Goal: Task Accomplishment & Management: Complete application form

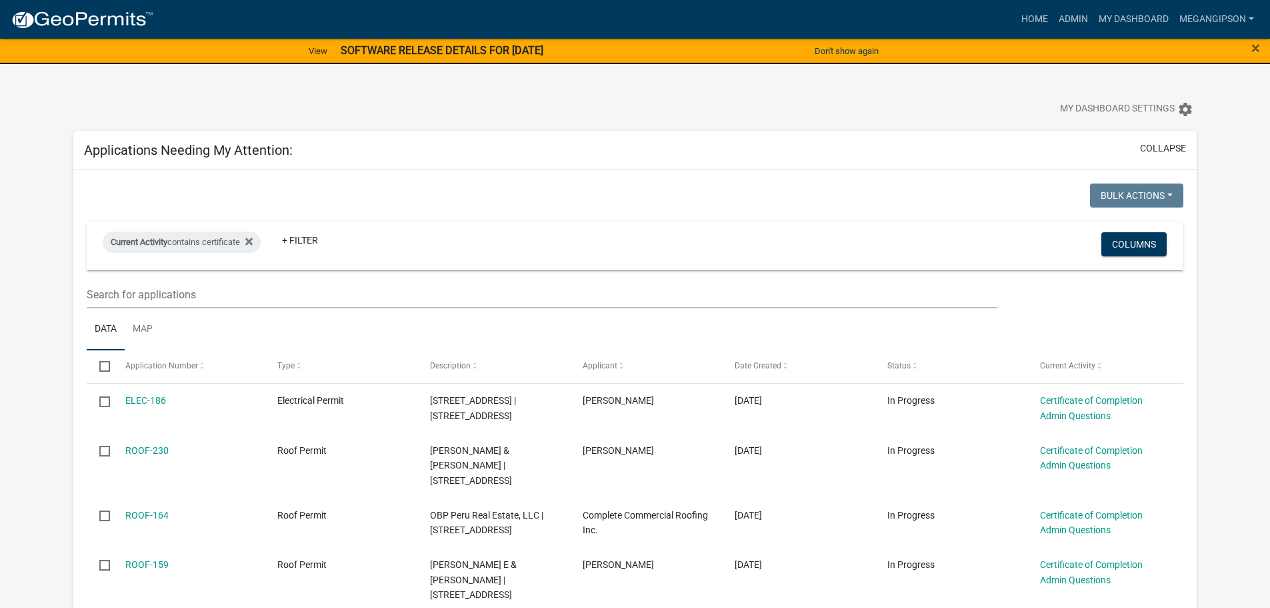
click at [887, 99] on div "My Dashboard Settings settings" at bounding box center [635, 94] width 1144 height 61
click at [1056, 21] on link "Admin" at bounding box center [1074, 19] width 40 height 25
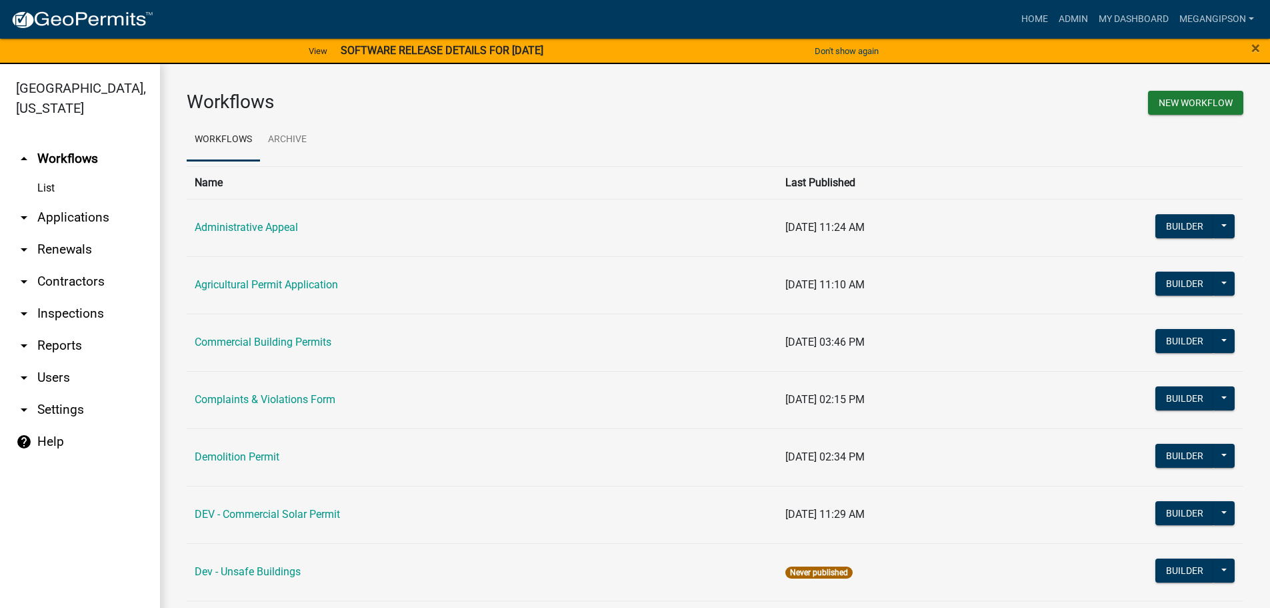
click at [85, 233] on link "arrow_drop_down Applications" at bounding box center [80, 217] width 160 height 32
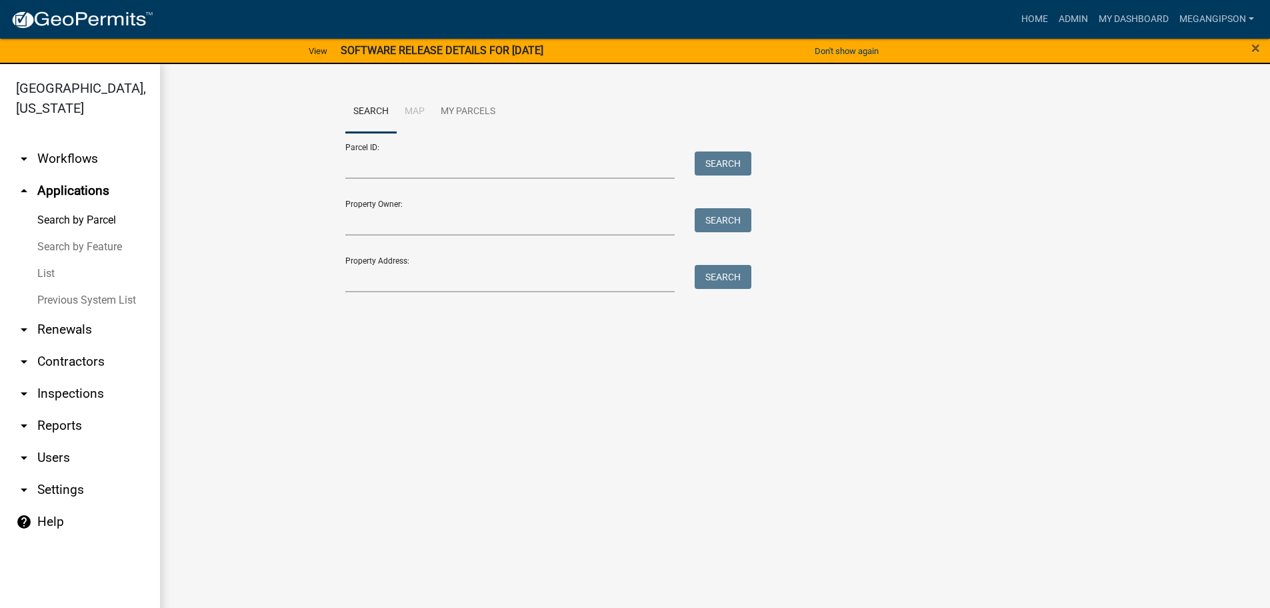
click at [60, 287] on link "List" at bounding box center [80, 273] width 160 height 27
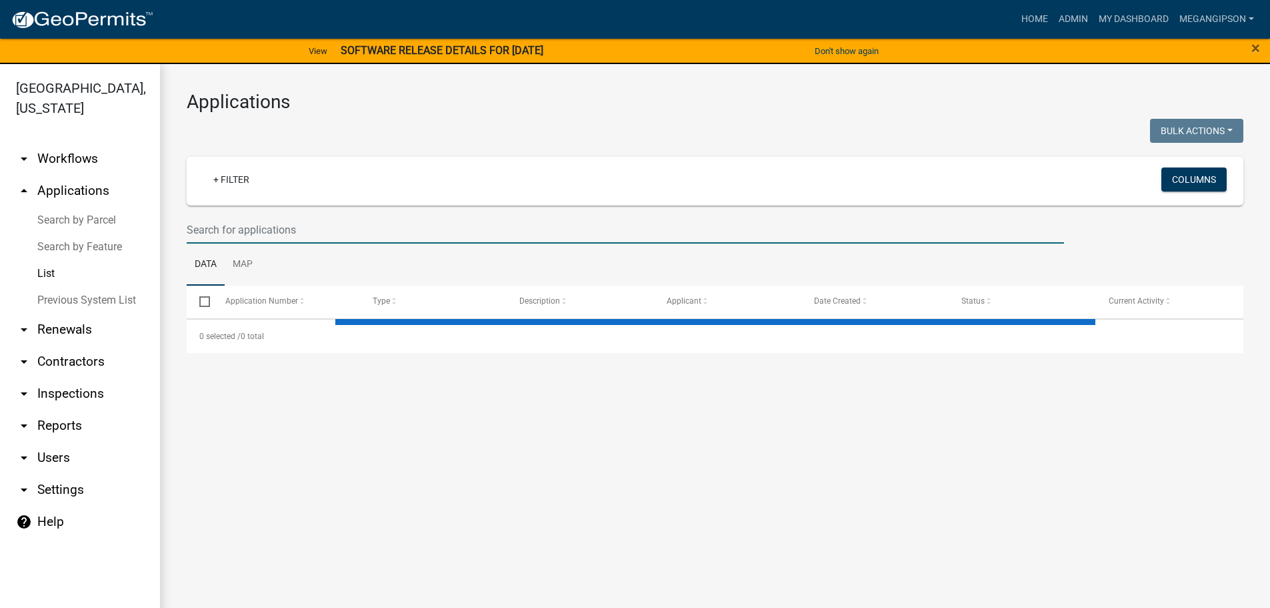
click at [257, 240] on input "text" at bounding box center [626, 229] width 878 height 27
select select "3: 100"
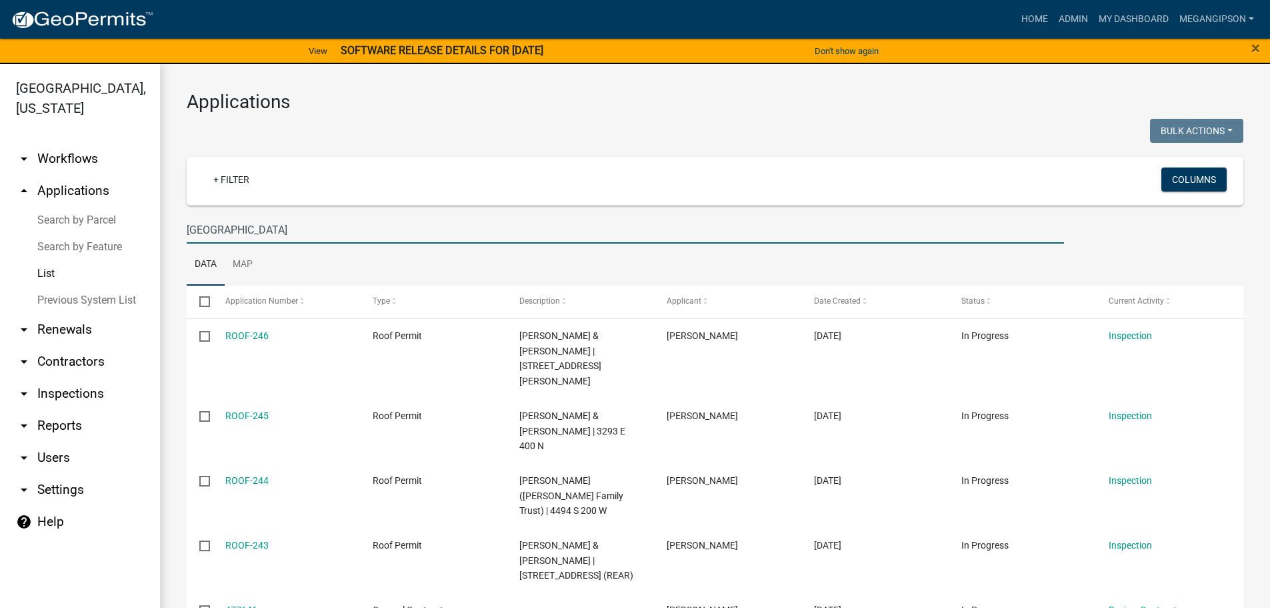
type input "[GEOGRAPHIC_DATA]"
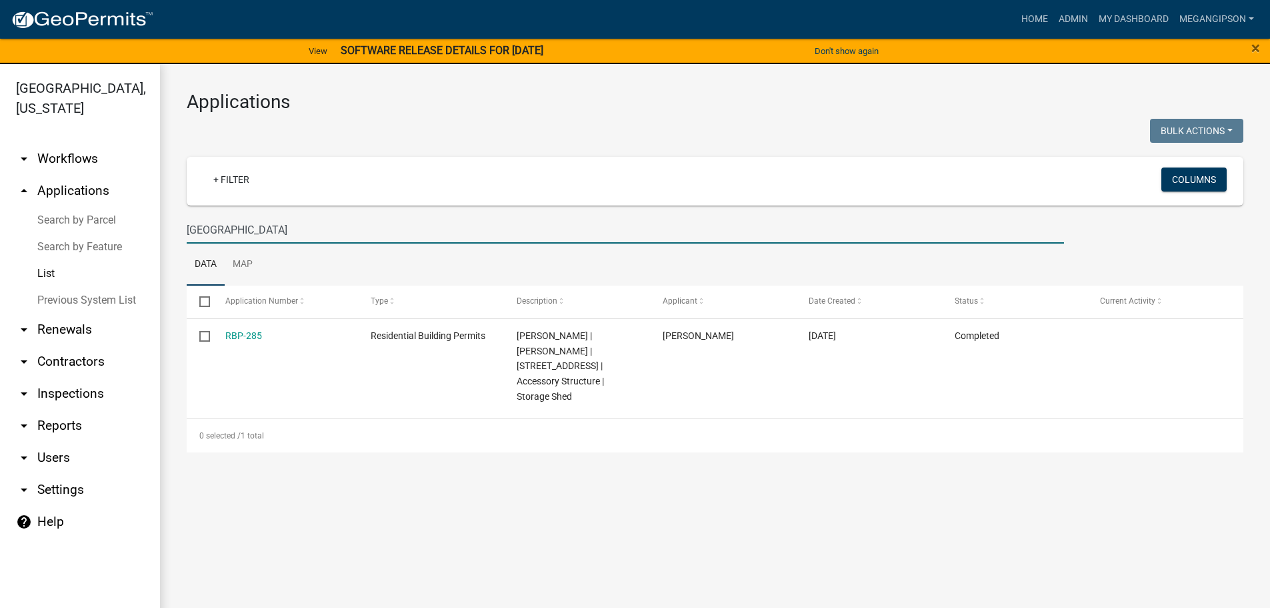
drag, startPoint x: 135, startPoint y: 232, endPoint x: 0, endPoint y: 214, distance: 135.9
click at [80, 231] on div "[GEOGRAPHIC_DATA], [US_STATE] arrow_drop_down Workflows List arrow_drop_up Appl…" at bounding box center [635, 344] width 1270 height 560
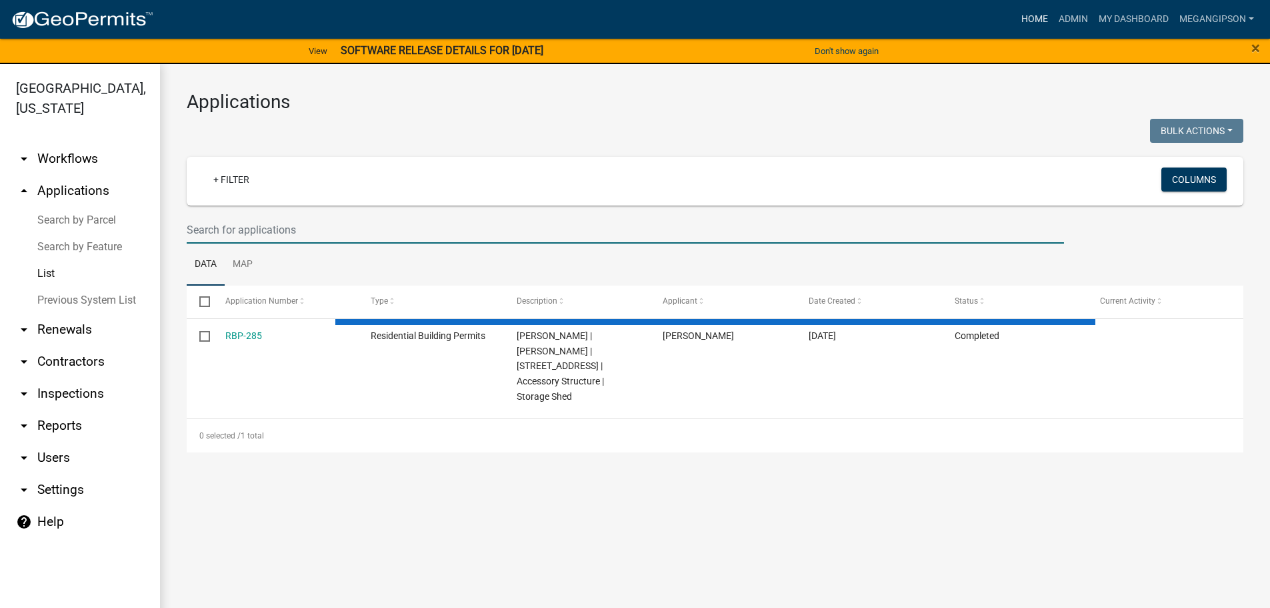
click at [1016, 20] on link "Home" at bounding box center [1034, 19] width 37 height 25
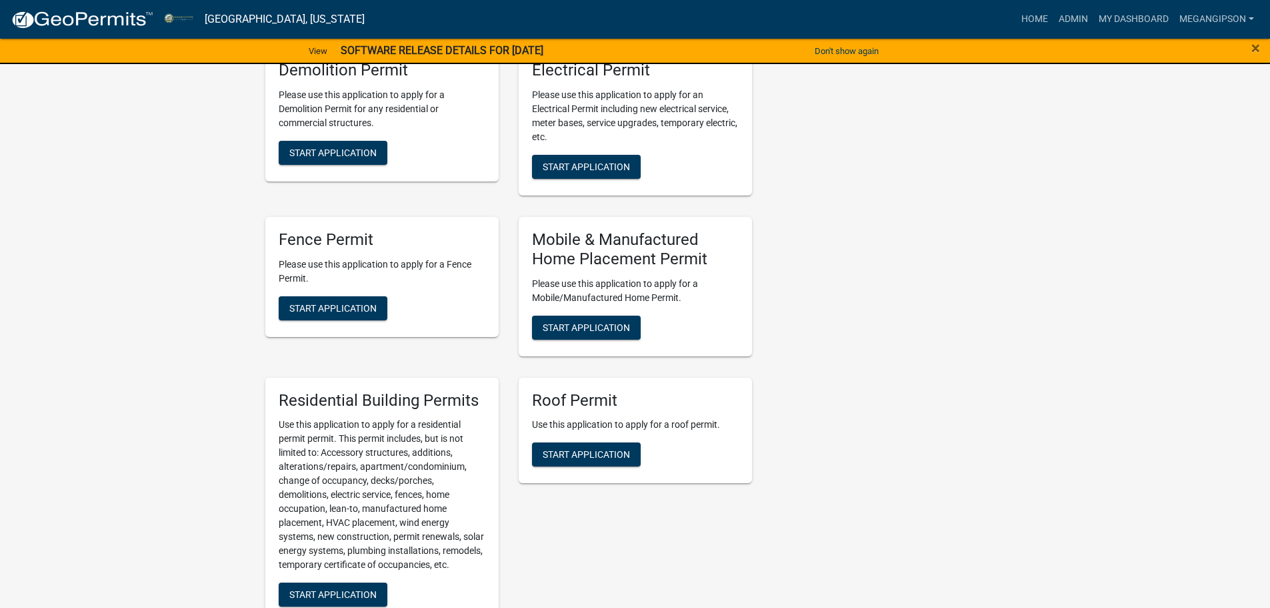
scroll to position [1067, 0]
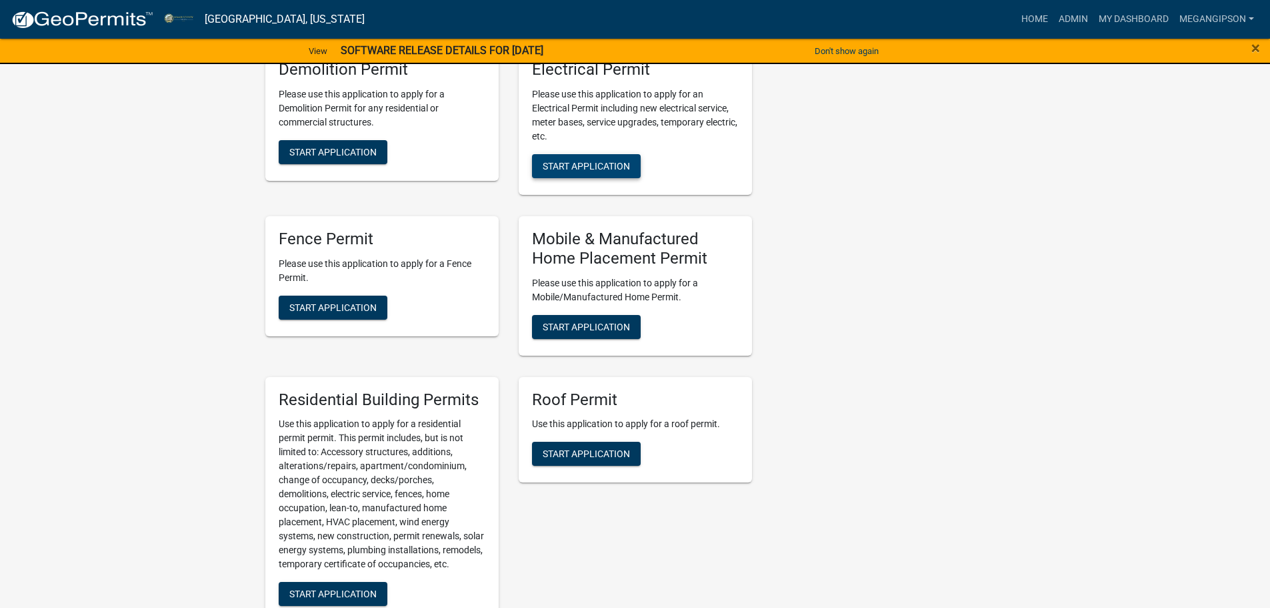
click at [572, 171] on span "Start Application" at bounding box center [586, 166] width 87 height 11
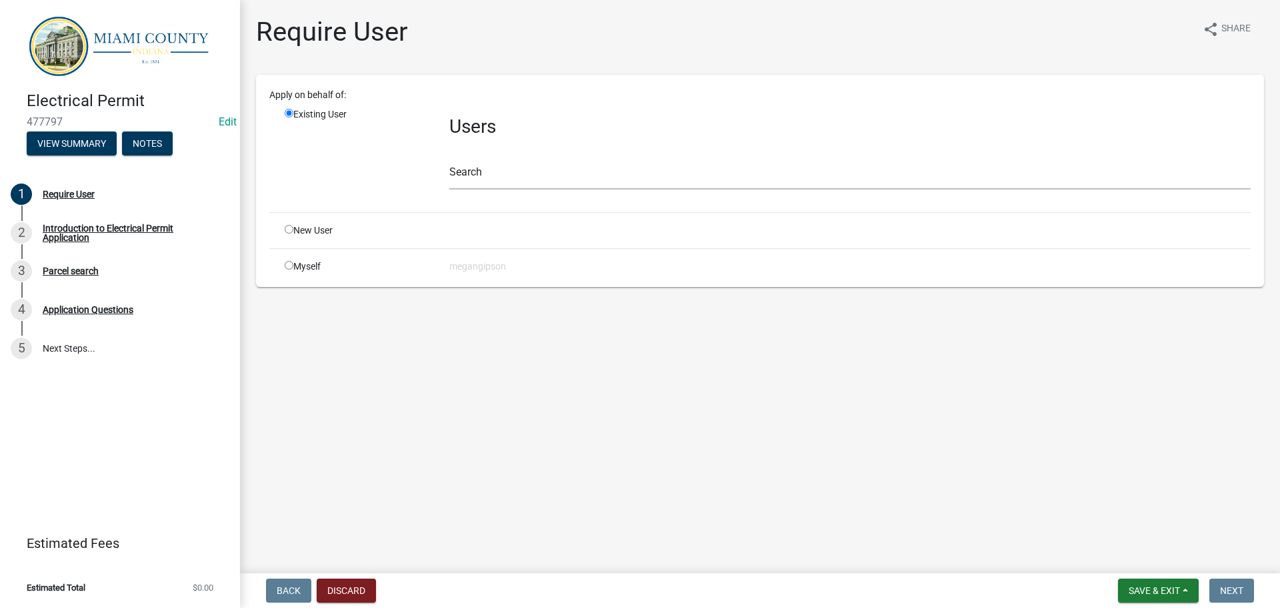
click at [292, 233] on input "radio" at bounding box center [289, 229] width 9 height 9
radio input "true"
radio input "false"
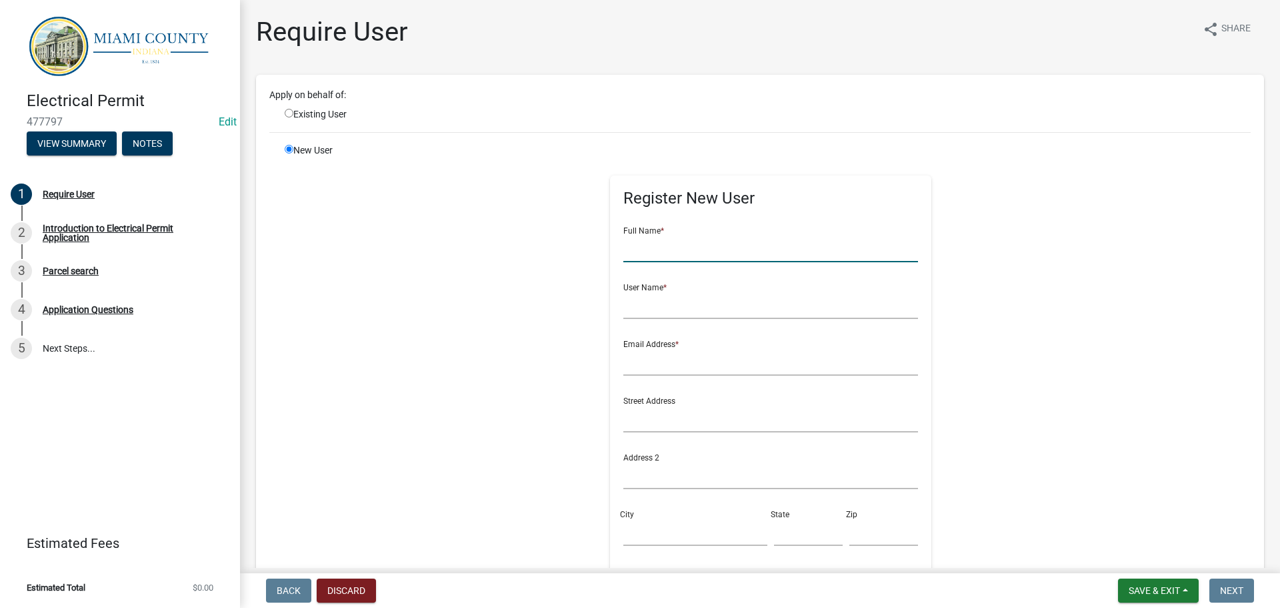
click at [696, 262] on input "text" at bounding box center [771, 248] width 295 height 27
type input "T"
type input "[PERSON_NAME]"
type input "thomaspoland"
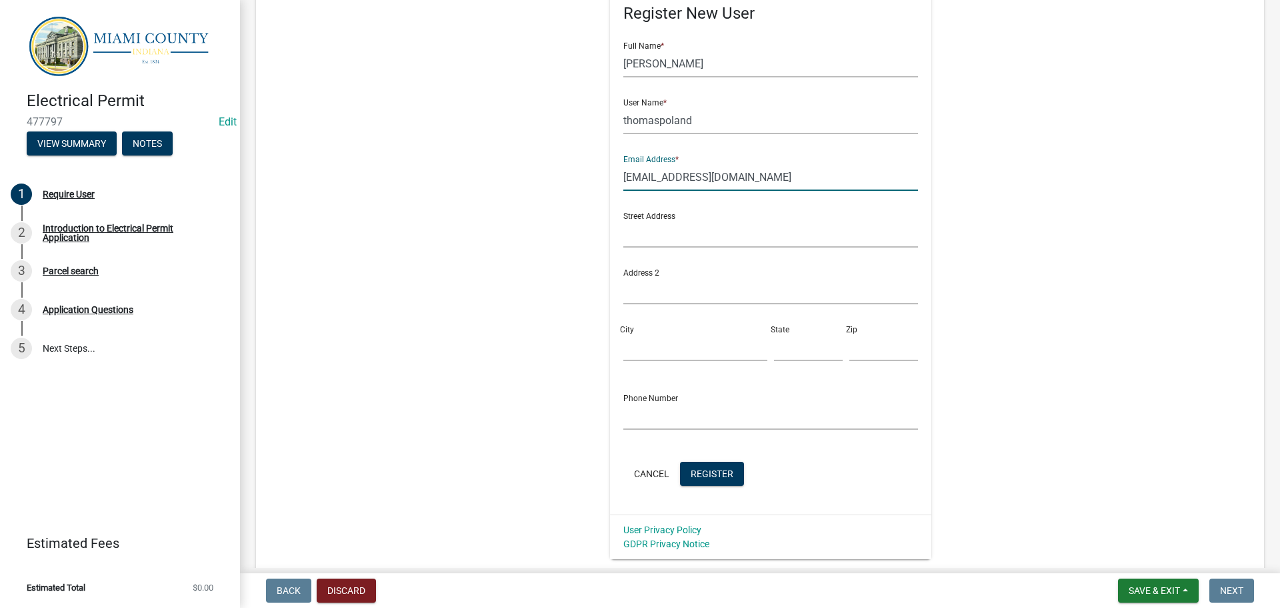
scroll to position [200, 0]
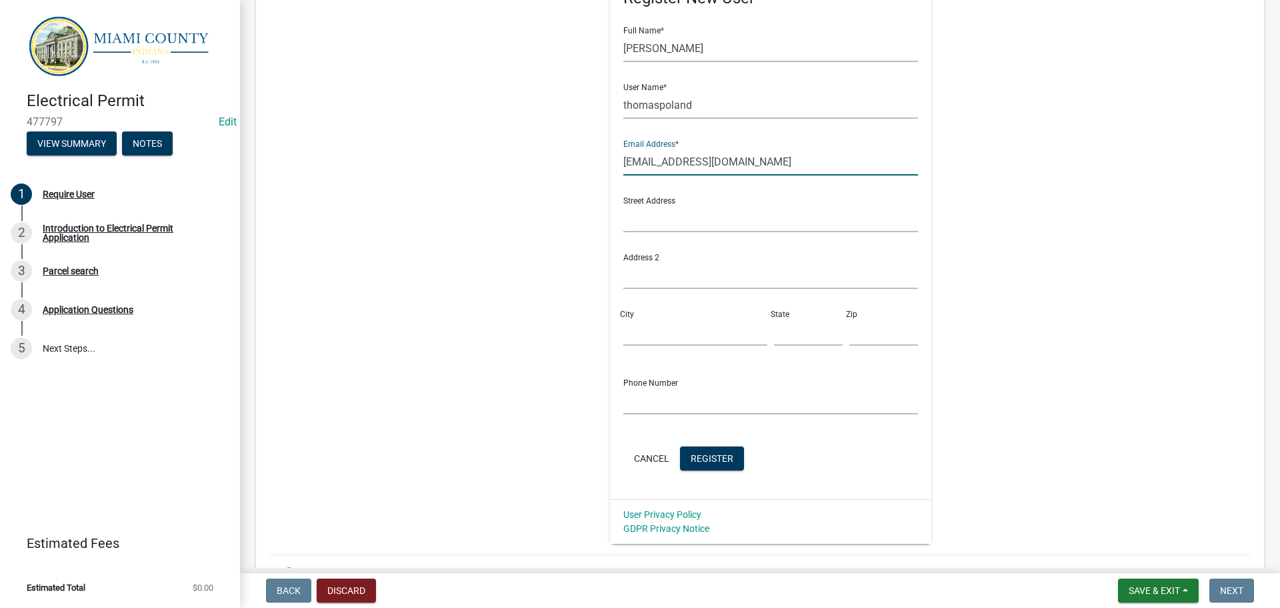
type input "[EMAIL_ADDRESS][DOMAIN_NAME]"
click at [711, 232] on input "text" at bounding box center [771, 218] width 295 height 27
type input "[STREET_ADDRESS]"
click at [680, 345] on input "City" at bounding box center [696, 331] width 144 height 27
type input "{"
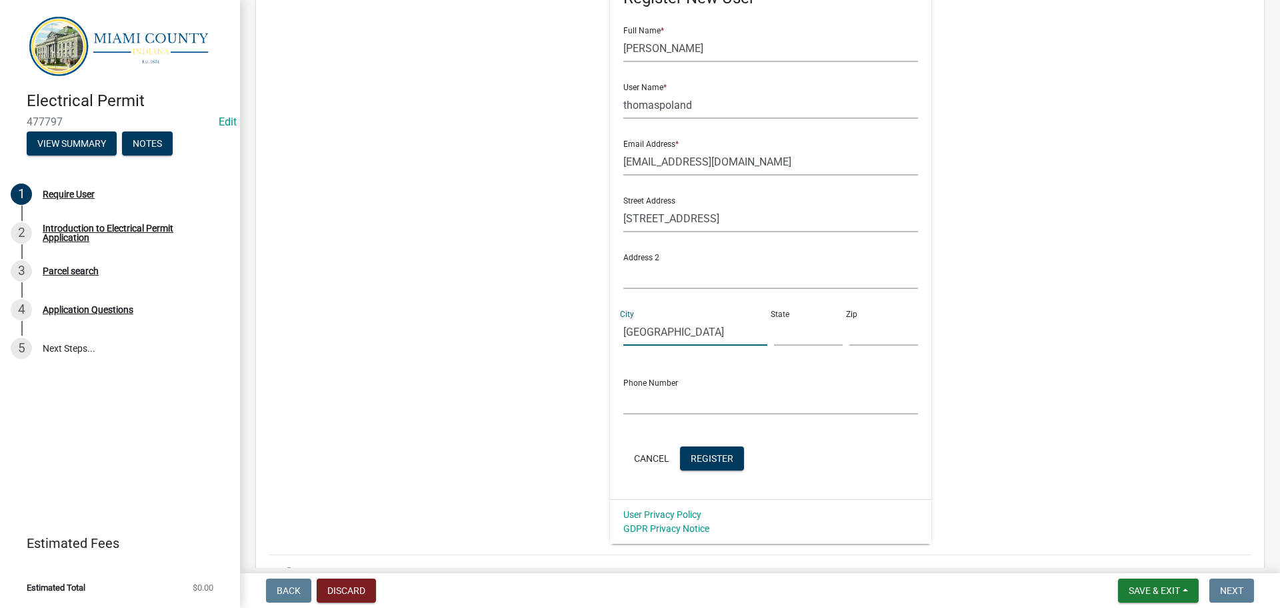
type input "[GEOGRAPHIC_DATA]"
type input "IN"
type input "46970"
click at [712, 414] on input "text" at bounding box center [771, 400] width 295 height 27
drag, startPoint x: 525, startPoint y: 453, endPoint x: 518, endPoint y: 452, distance: 7.4
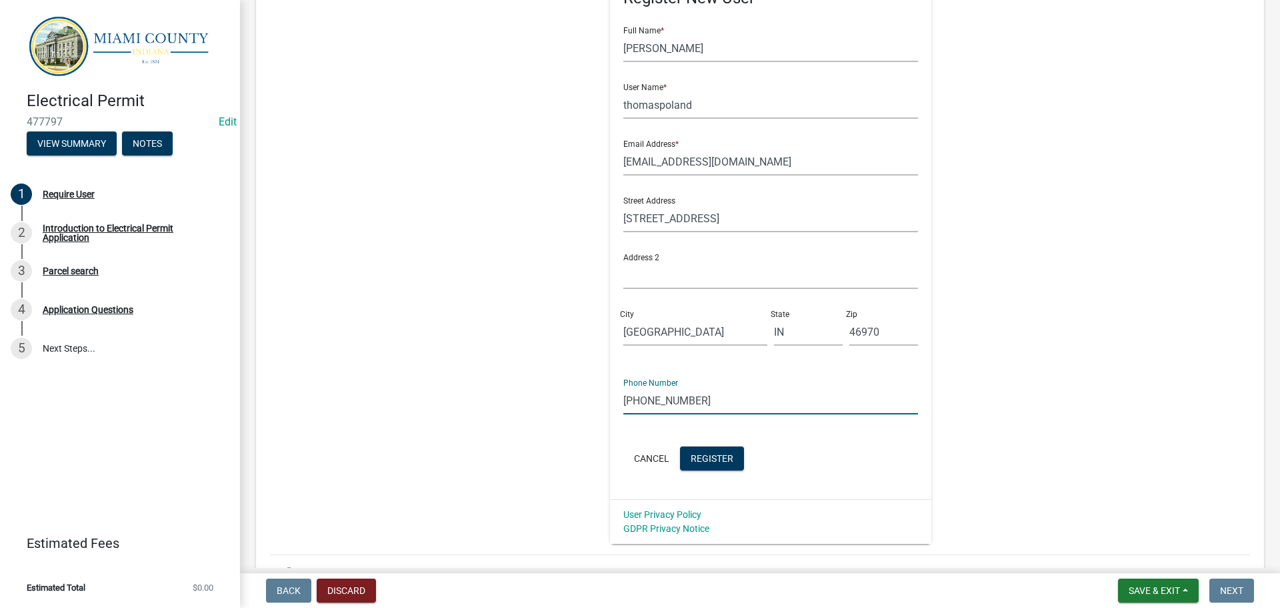
click at [520, 452] on div "Register New User Full Name * [PERSON_NAME] User Name * thomaspoland Email Addr…" at bounding box center [771, 243] width 684 height 600
click at [773, 414] on input "[PHONE_NUMBER]" at bounding box center [771, 400] width 295 height 27
type input "[PHONE_NUMBER]"
click at [744, 470] on button "Register" at bounding box center [712, 458] width 64 height 24
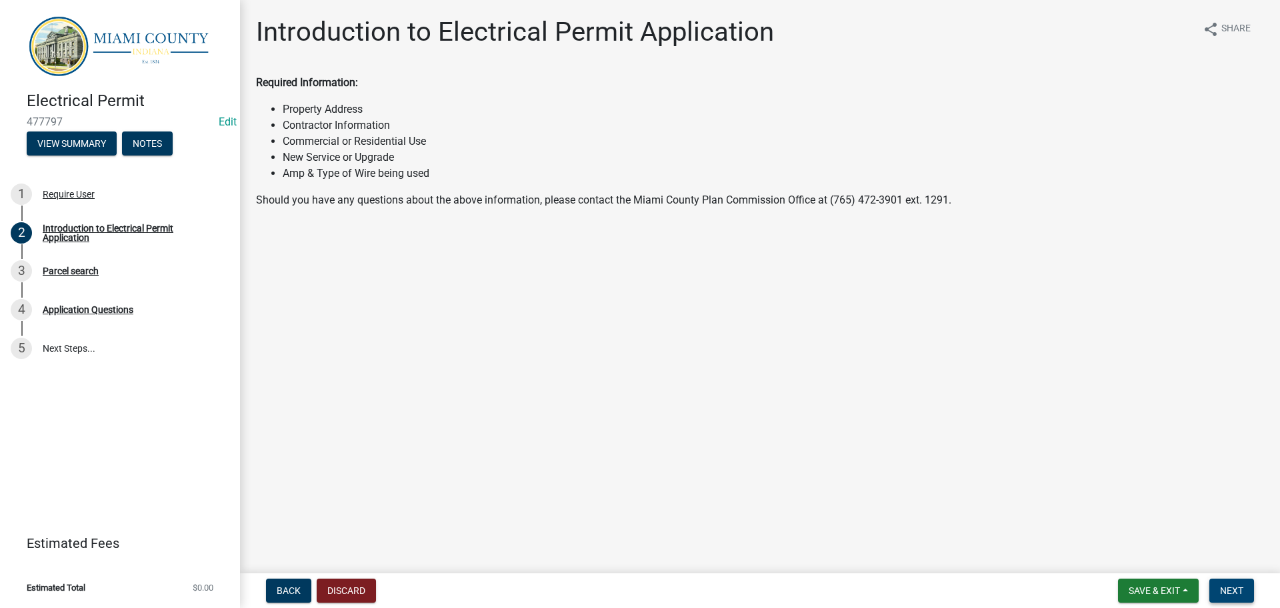
click at [1238, 578] on button "Next" at bounding box center [1232, 590] width 45 height 24
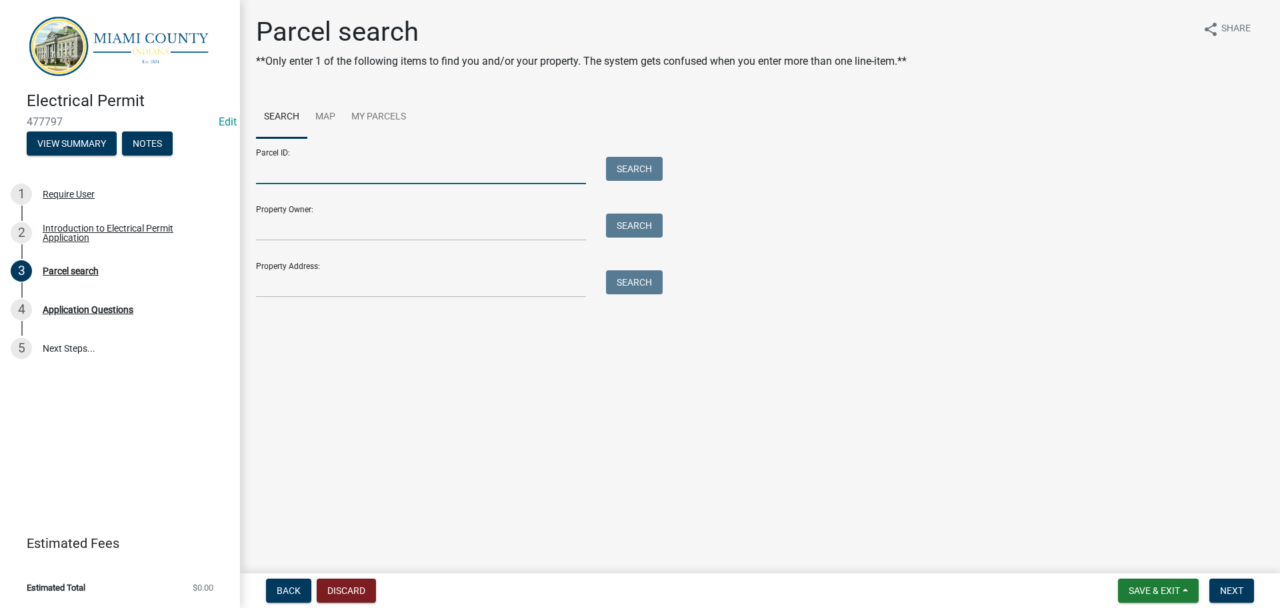
click at [363, 184] on input "Parcel ID:" at bounding box center [421, 170] width 330 height 27
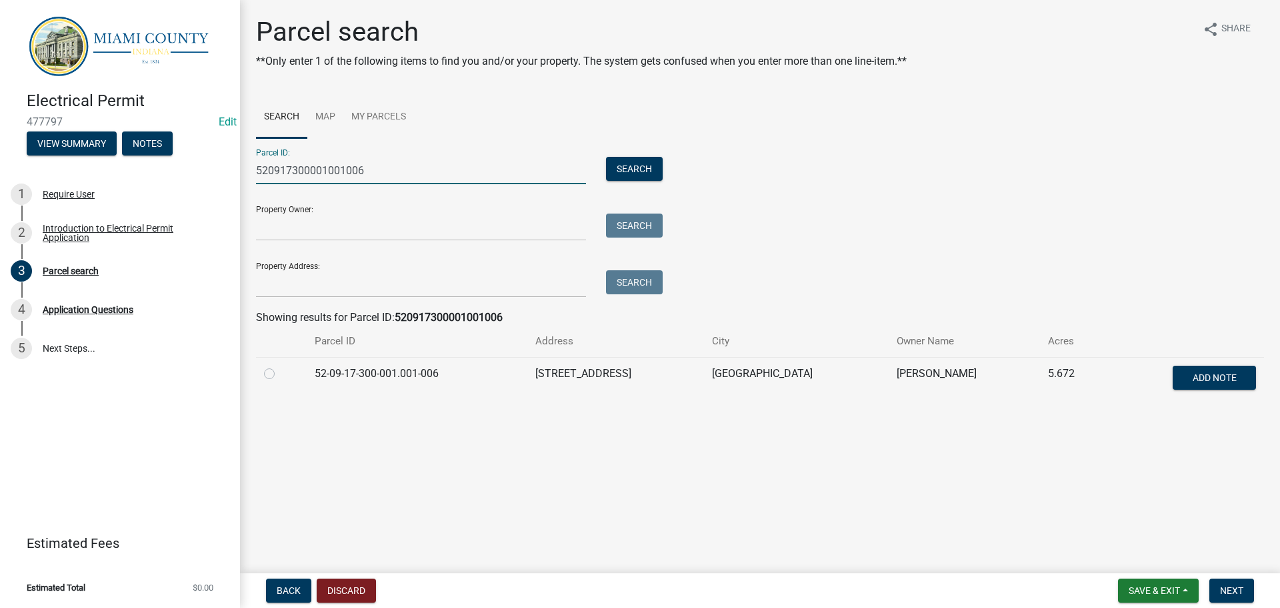
type input "520917300001001006"
click at [280, 365] on label at bounding box center [280, 365] width 0 height 0
click at [280, 374] on input "radio" at bounding box center [284, 369] width 9 height 9
radio input "true"
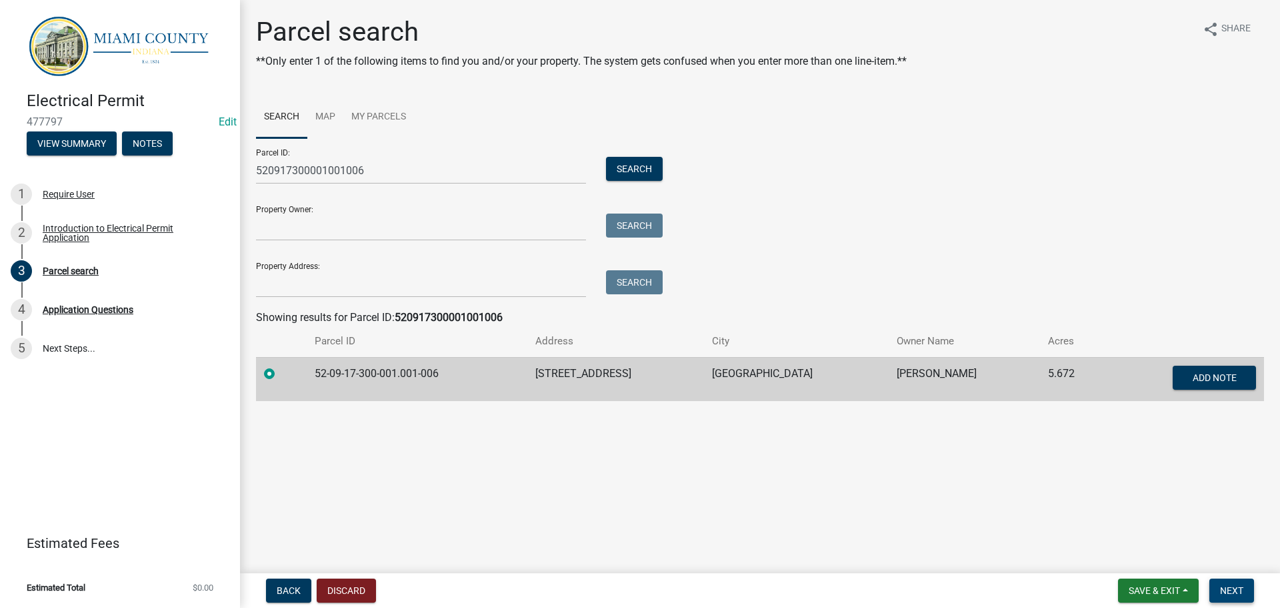
click at [1240, 595] on button "Next" at bounding box center [1232, 590] width 45 height 24
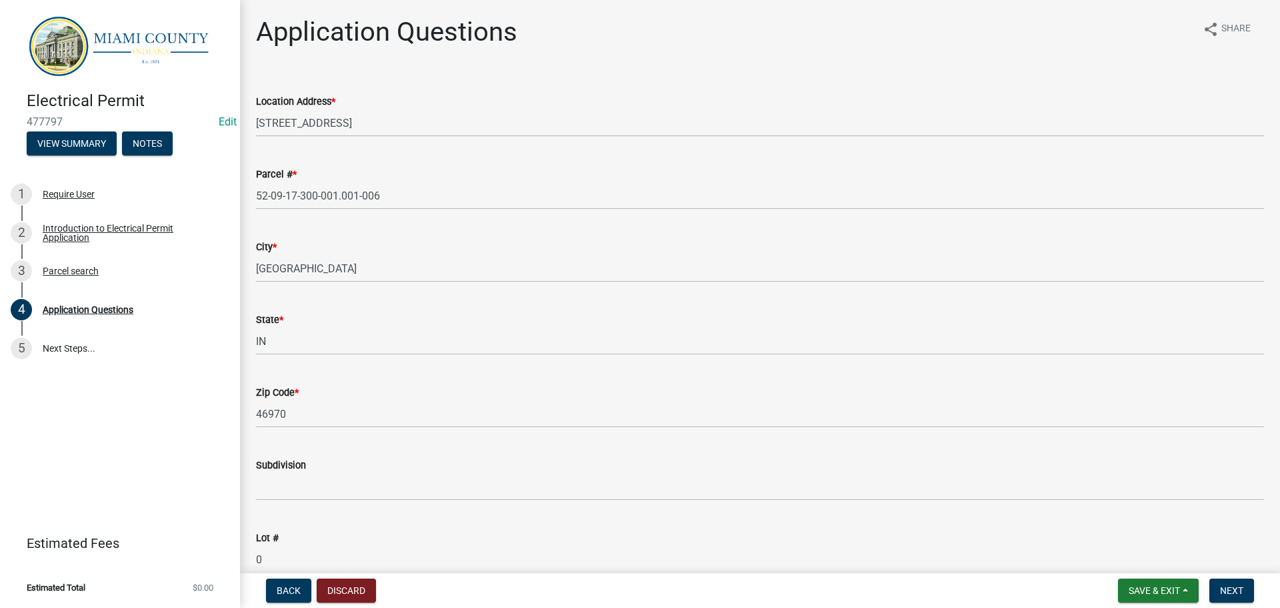
scroll to position [667, 0]
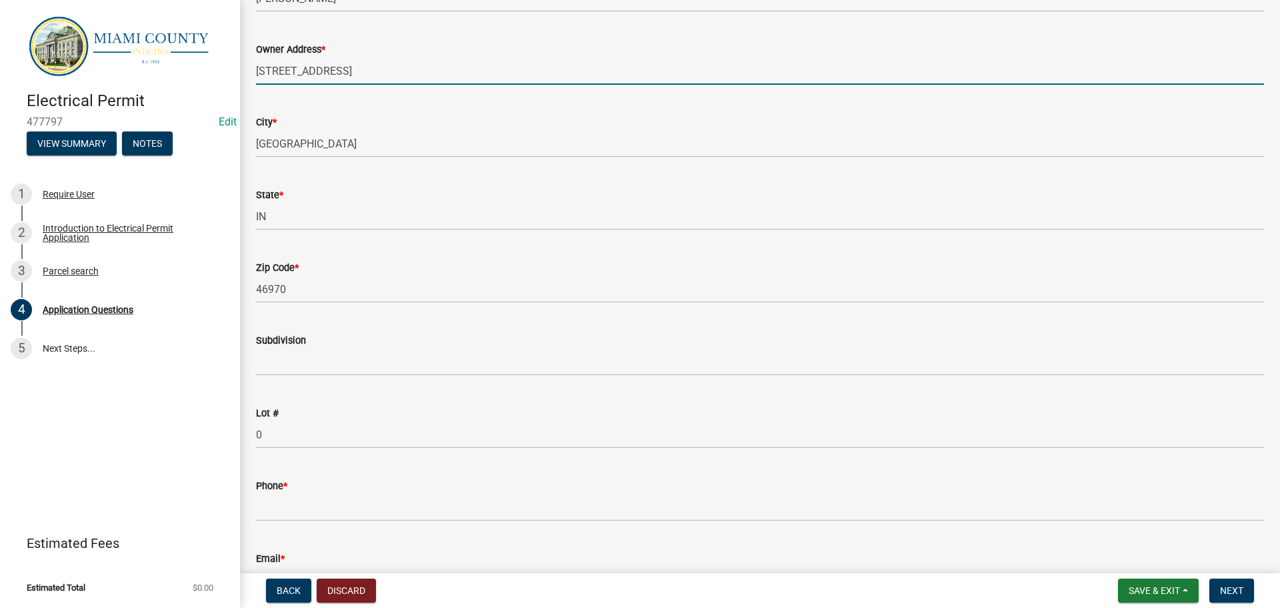
click at [421, 85] on input "[STREET_ADDRESS]" at bounding box center [760, 70] width 1008 height 27
click at [323, 85] on input "[STREET_ADDRESS]" at bounding box center [760, 70] width 1008 height 27
click at [284, 85] on input "[STREET_ADDRESS]" at bounding box center [760, 70] width 1008 height 27
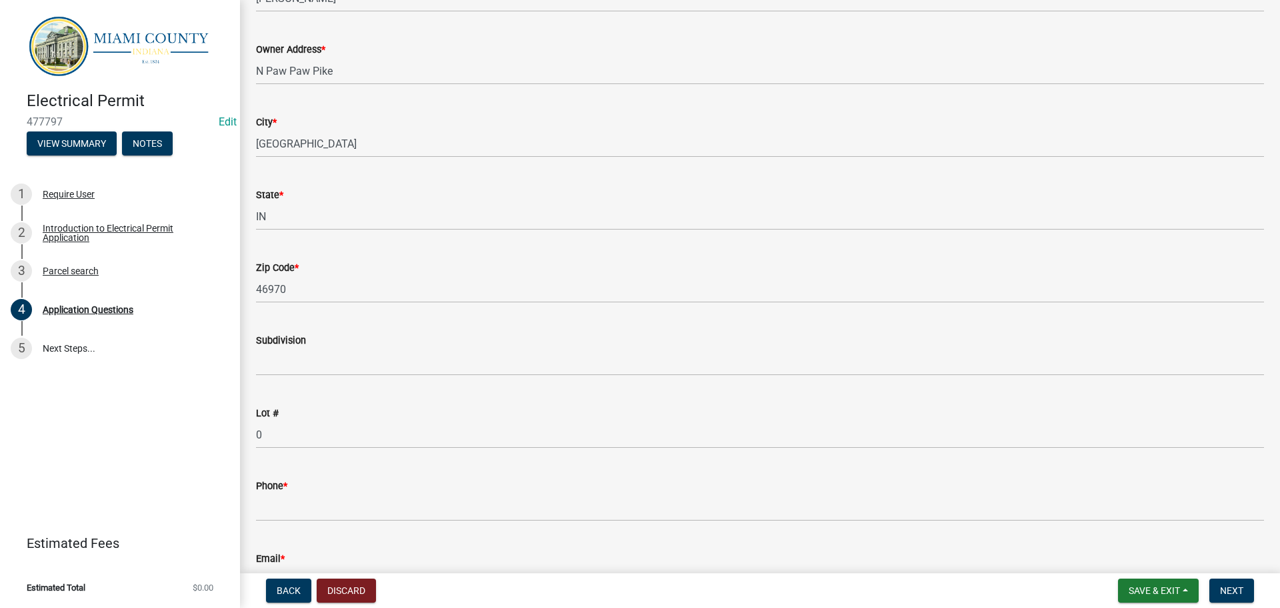
drag, startPoint x: 257, startPoint y: 161, endPoint x: 387, endPoint y: 165, distance: 129.4
click at [257, 85] on div "Owner Address * [GEOGRAPHIC_DATA]" at bounding box center [760, 54] width 1028 height 62
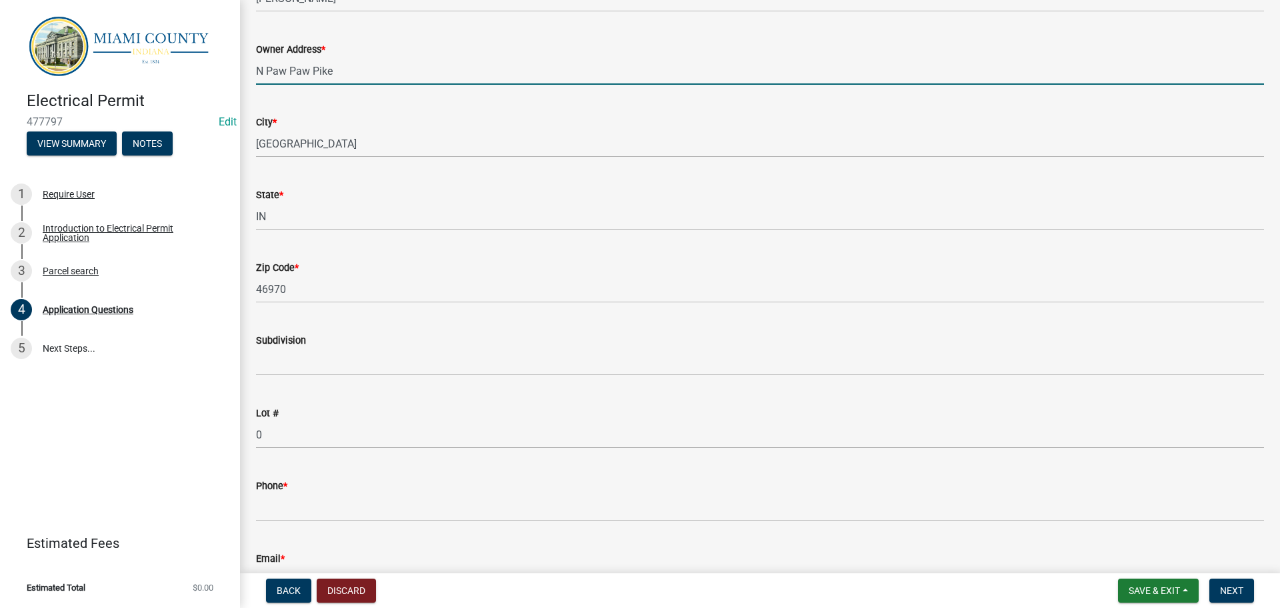
click at [259, 85] on input "N Paw Paw Pike" at bounding box center [760, 70] width 1008 height 27
type input "[STREET_ADDRESS]"
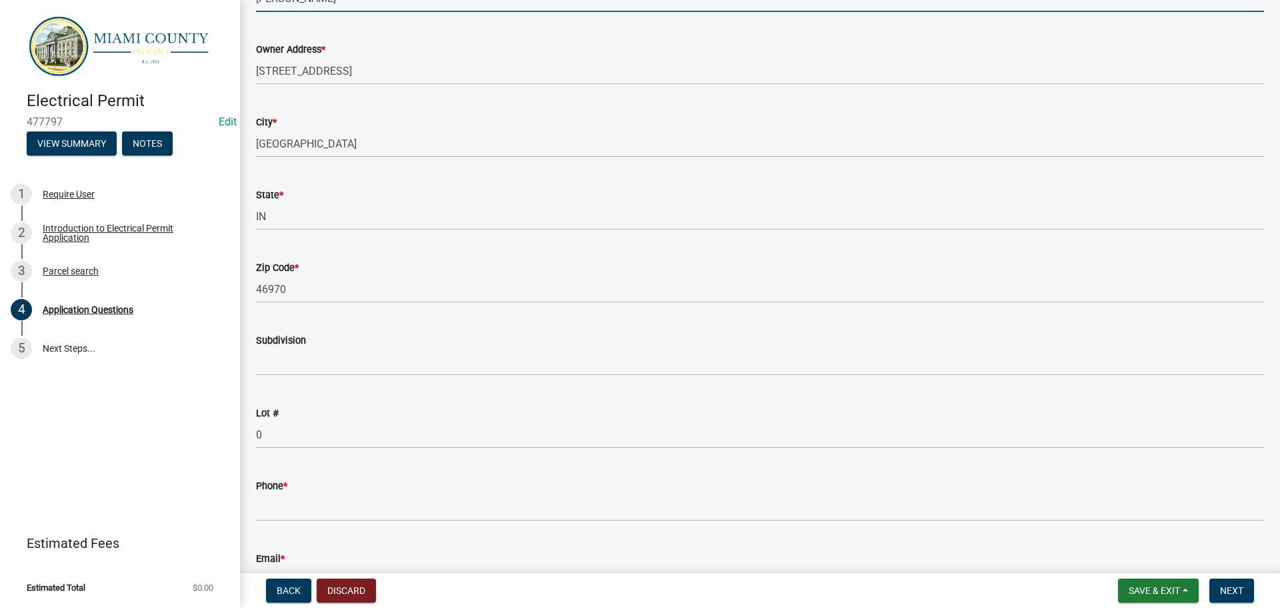
drag, startPoint x: 255, startPoint y: 74, endPoint x: 183, endPoint y: 77, distance: 72.1
click at [187, 77] on div "Electrical Permit 477797 Edit View Summary Notes 1 Require User 2 Introduction …" at bounding box center [640, 304] width 1280 height 608
drag, startPoint x: 348, startPoint y: 77, endPoint x: 304, endPoint y: 82, distance: 44.3
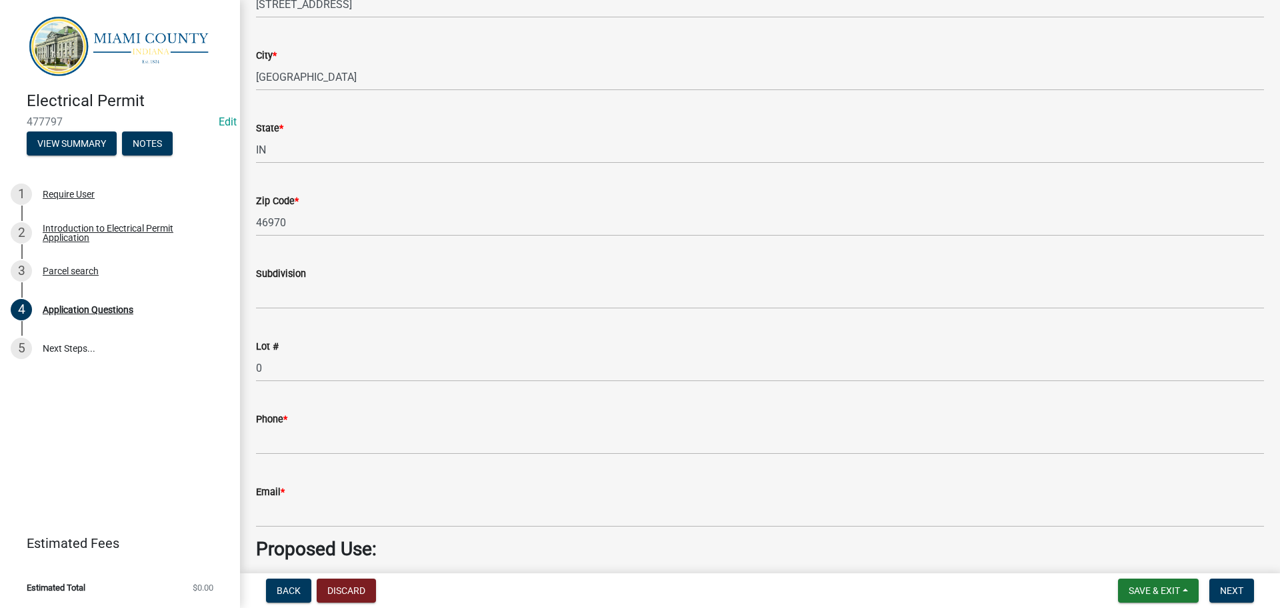
scroll to position [1067, 0]
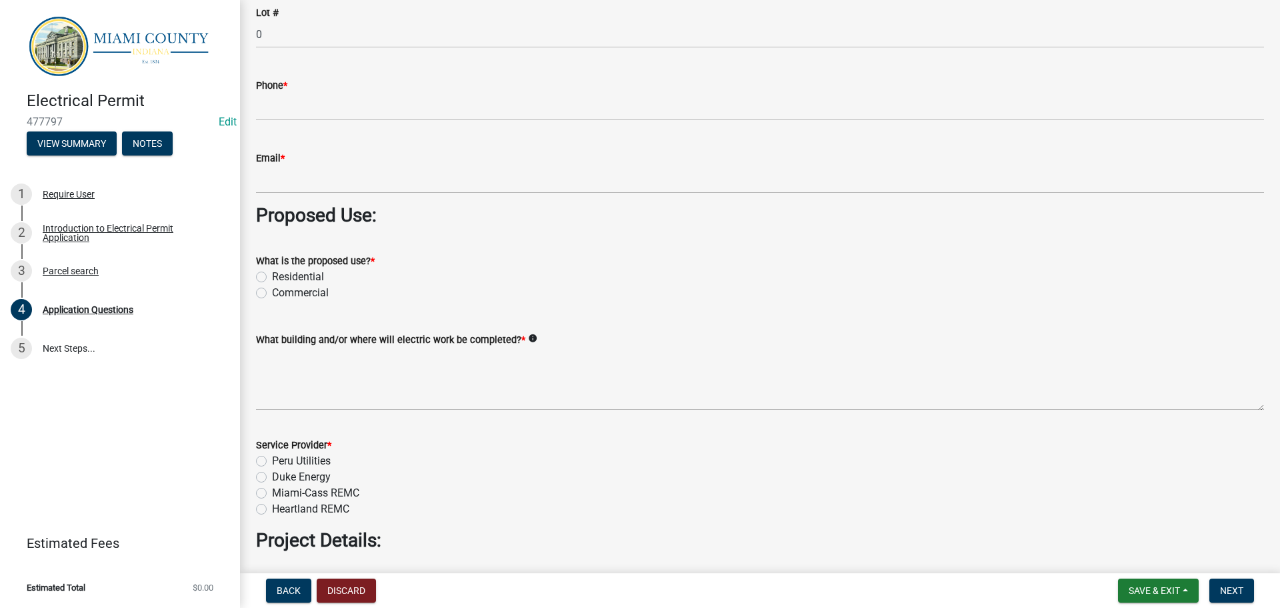
type input "Poland, [PERSON_NAME]"
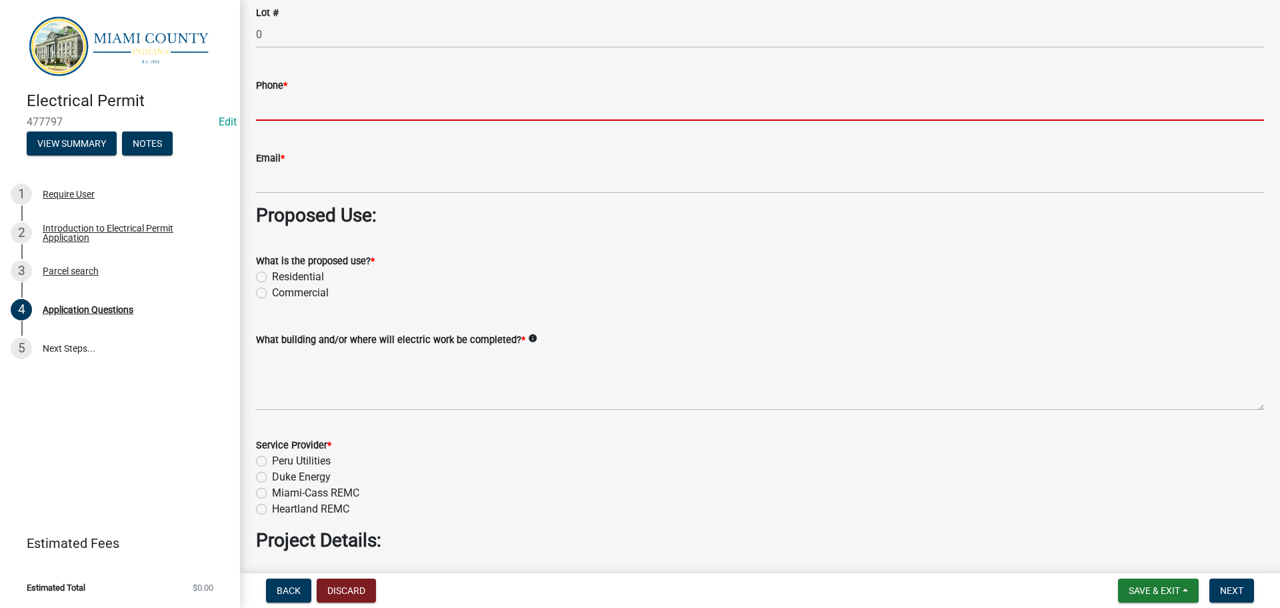
click at [309, 121] on input "Phone *" at bounding box center [760, 106] width 1008 height 27
paste input "[PHONE_NUMBER]"
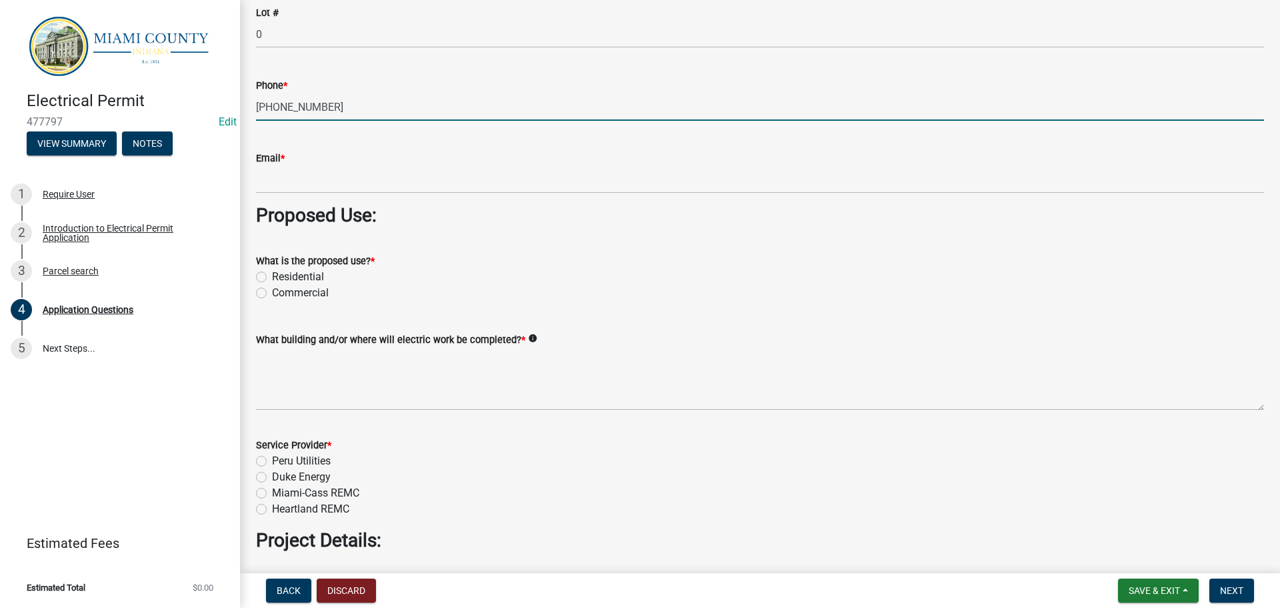
type input "[PHONE_NUMBER]"
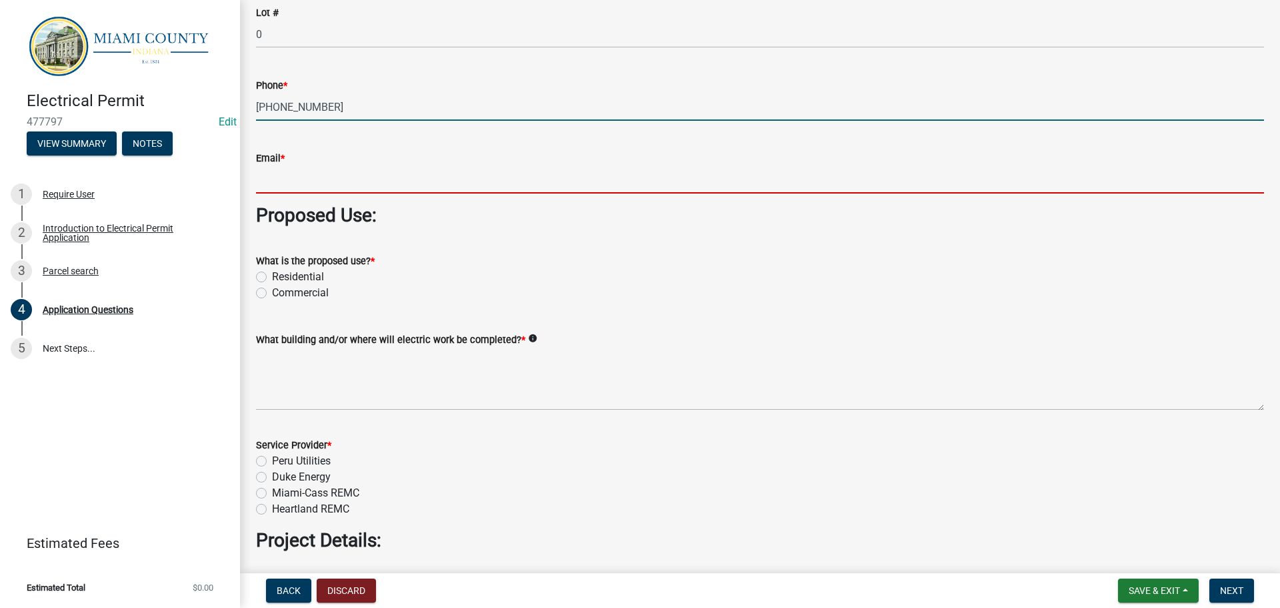
click at [297, 193] on input "Email *" at bounding box center [760, 179] width 1008 height 27
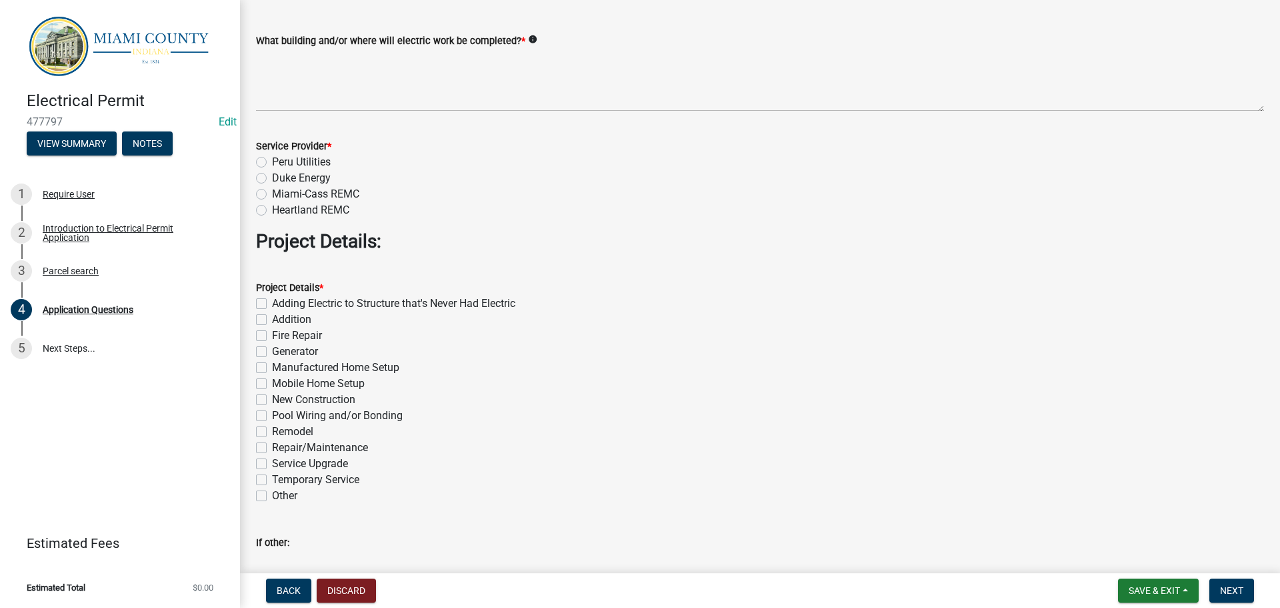
scroll to position [1334, 0]
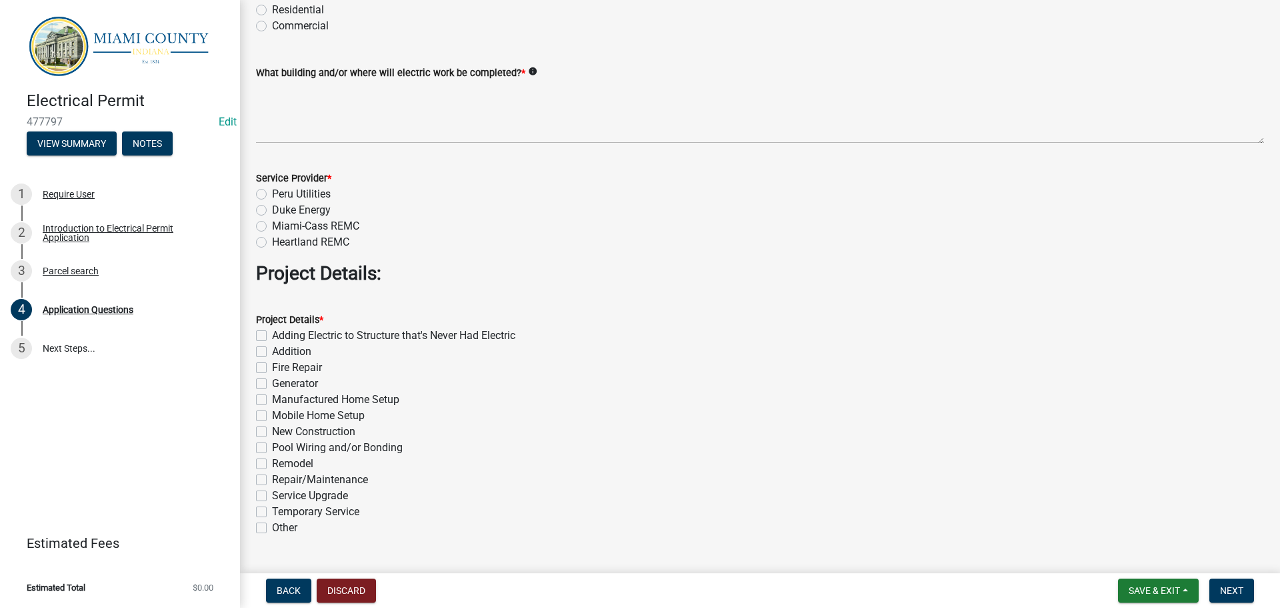
type input "[EMAIL_ADDRESS][DOMAIN_NAME]"
click at [255, 34] on div "What is the proposed use? * Residential Commercial" at bounding box center [760, 2] width 1028 height 64
click at [272, 18] on label "Residential" at bounding box center [298, 10] width 52 height 16
click at [272, 11] on input "Residential" at bounding box center [276, 6] width 9 height 9
radio input "true"
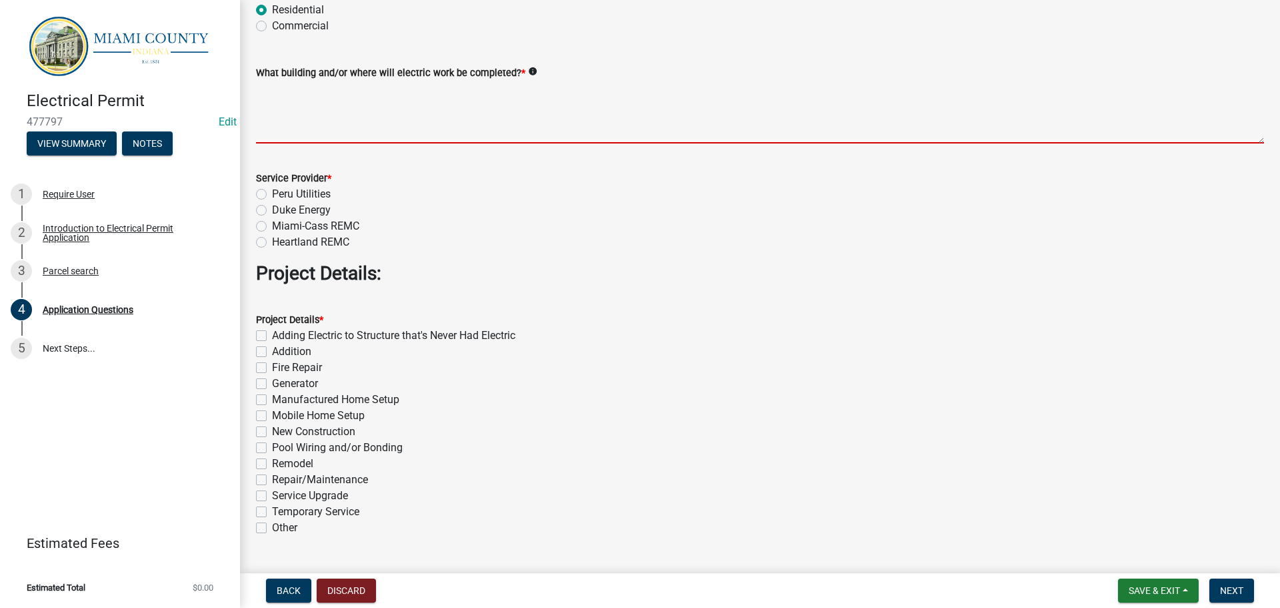
click at [383, 143] on textarea "What building and/or where will electric work be completed? *" at bounding box center [760, 112] width 1008 height 63
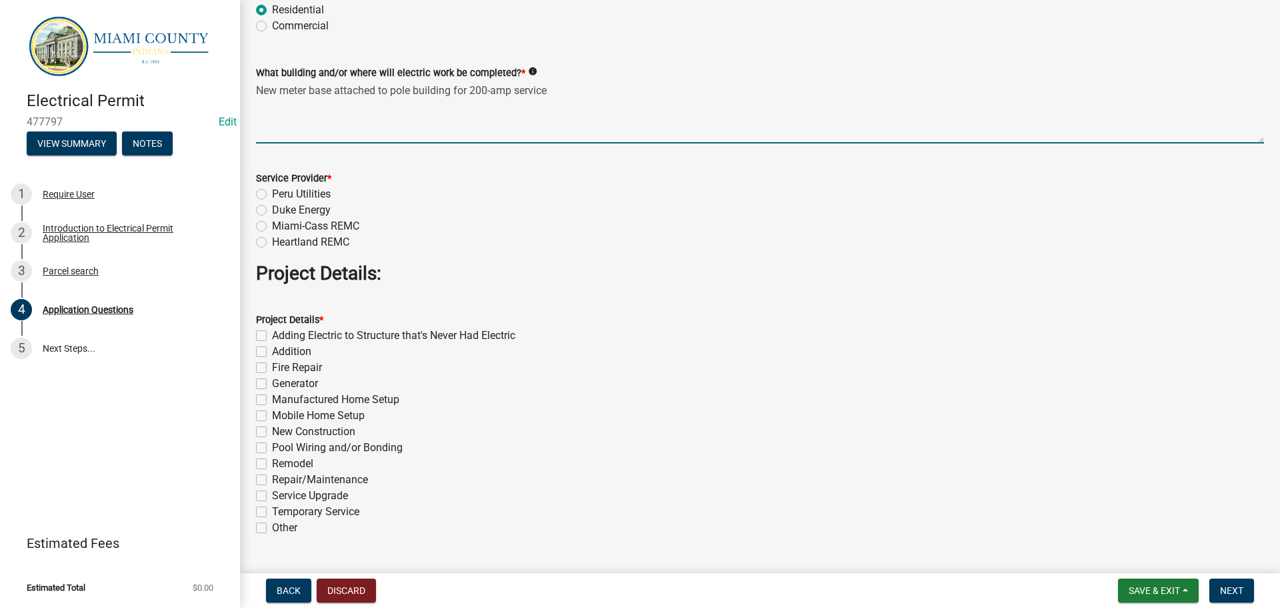
type textarea "New meter base attached to pole building for 200-amp service"
click at [272, 202] on label "Peru Utilities" at bounding box center [301, 194] width 59 height 16
click at [272, 195] on input "Peru Utilities" at bounding box center [276, 190] width 9 height 9
radio input "true"
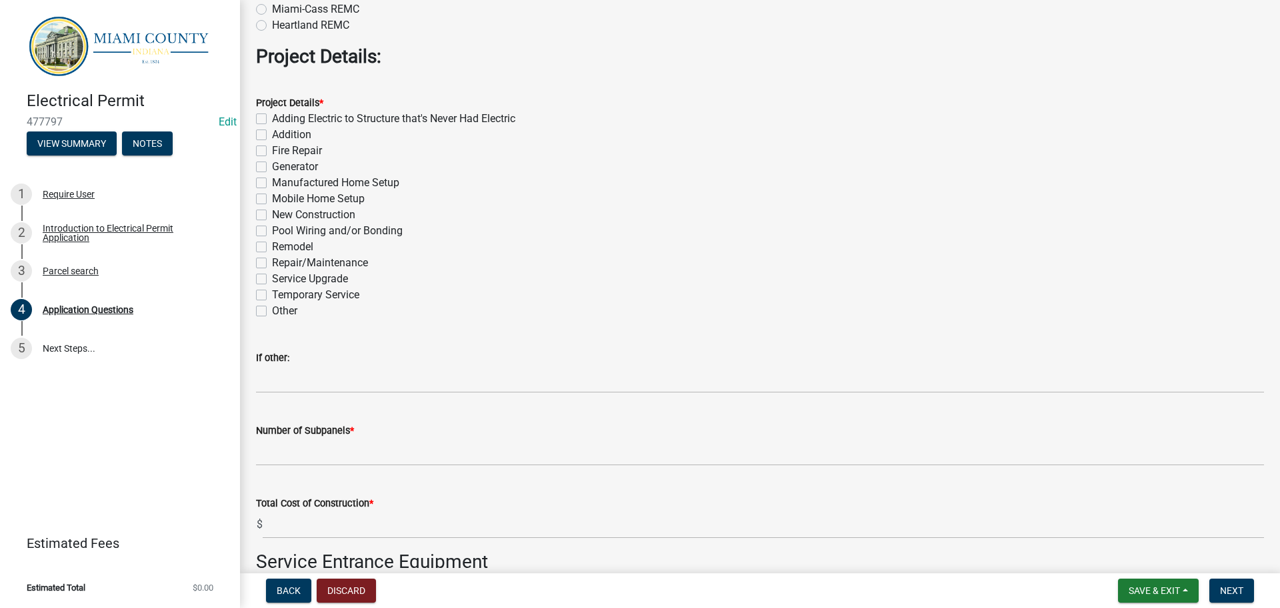
scroll to position [1601, 0]
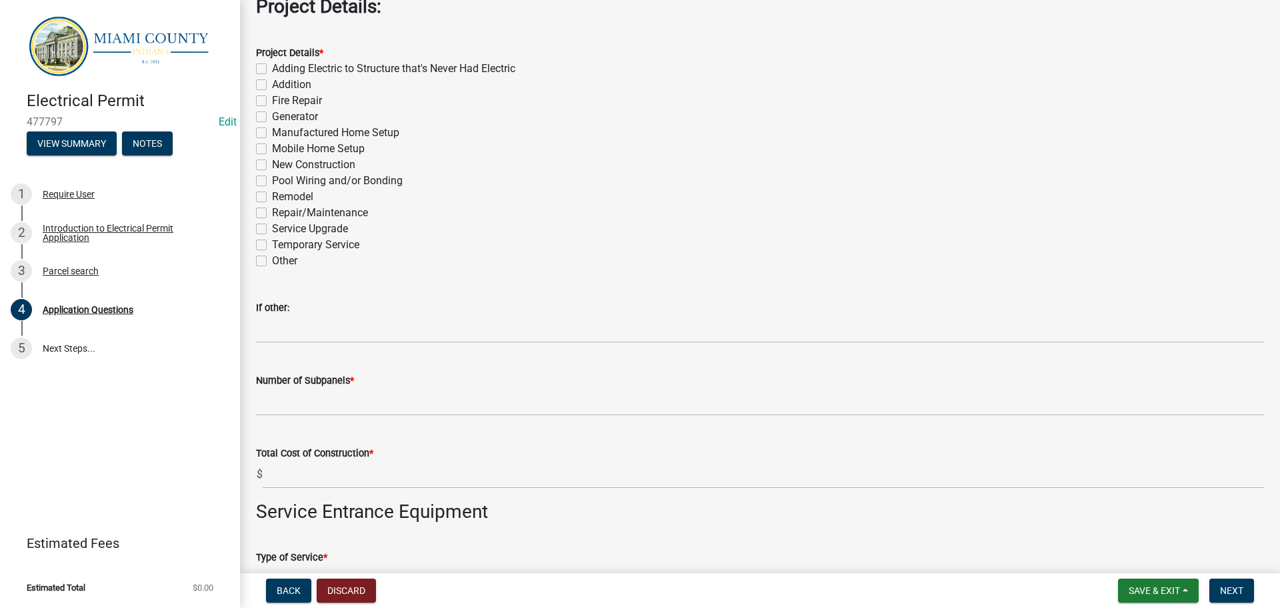
click at [272, 77] on label "Adding Electric to Structure that's Never Had Electric" at bounding box center [393, 69] width 243 height 16
click at [272, 69] on input "Adding Electric to Structure that's Never Had Electric" at bounding box center [276, 65] width 9 height 9
checkbox input "true"
checkbox input "false"
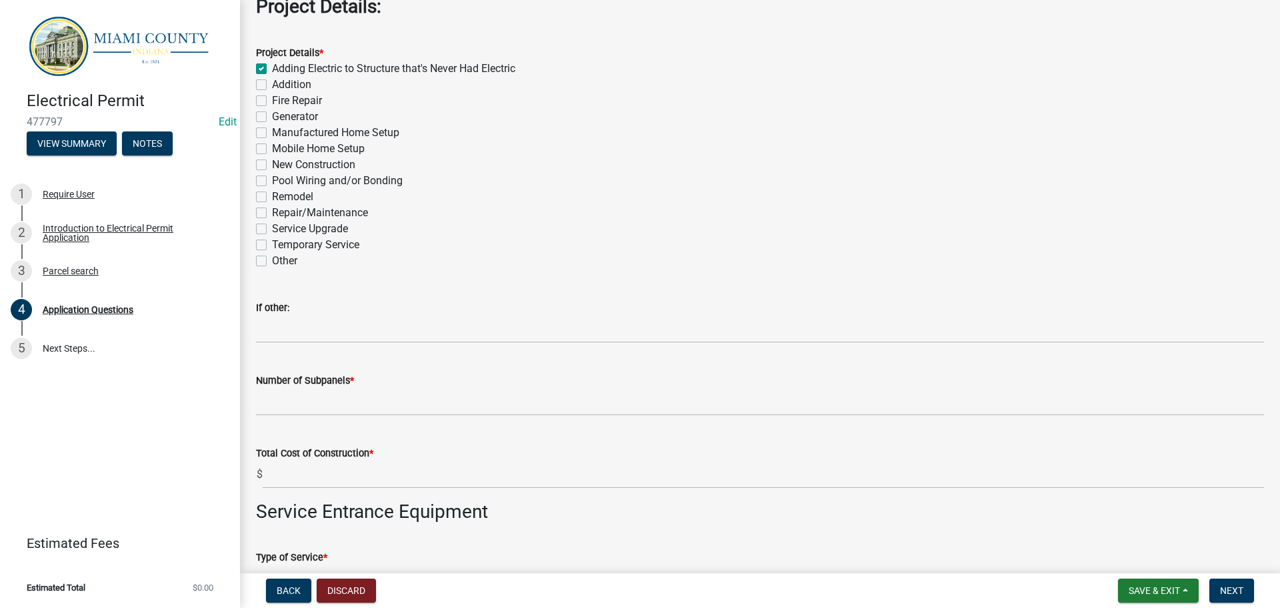
checkbox input "false"
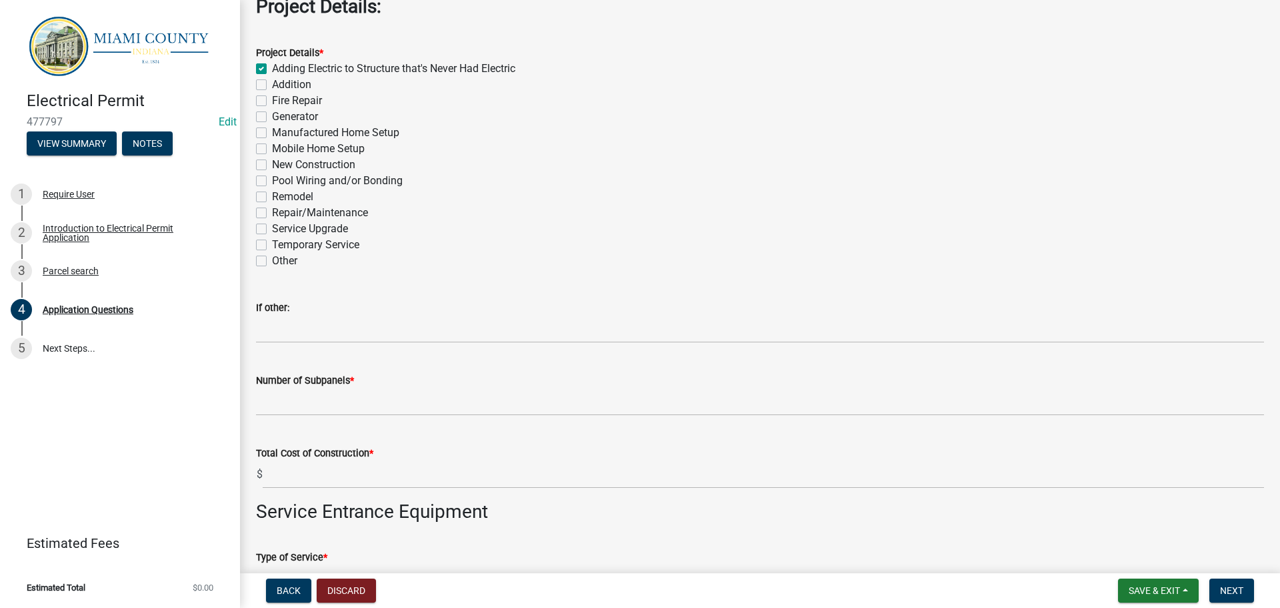
checkbox input "false"
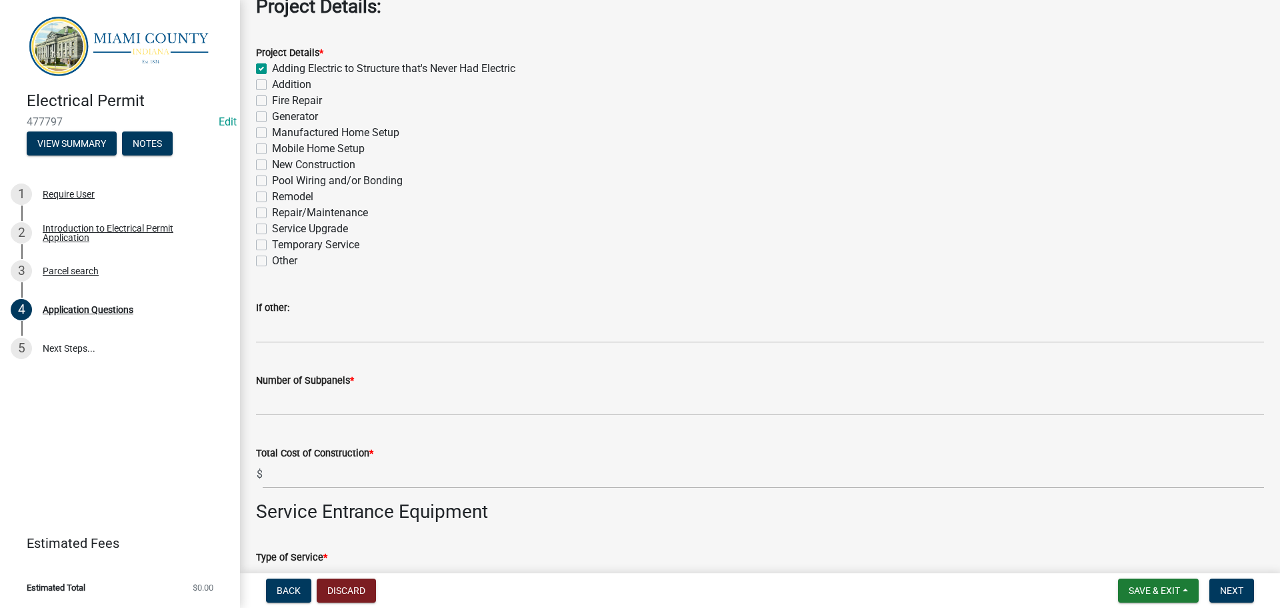
click at [272, 77] on label "Adding Electric to Structure that's Never Had Electric" at bounding box center [393, 69] width 243 height 16
click at [272, 69] on input "Adding Electric to Structure that's Never Had Electric" at bounding box center [276, 65] width 9 height 9
checkbox input "false"
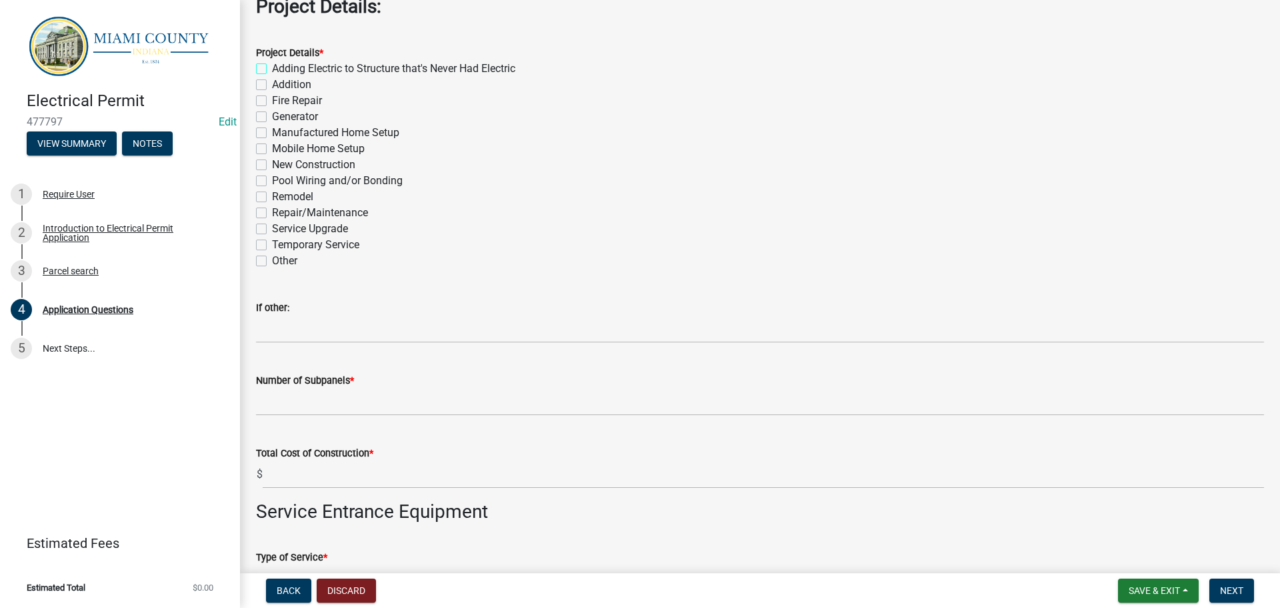
checkbox input "false"
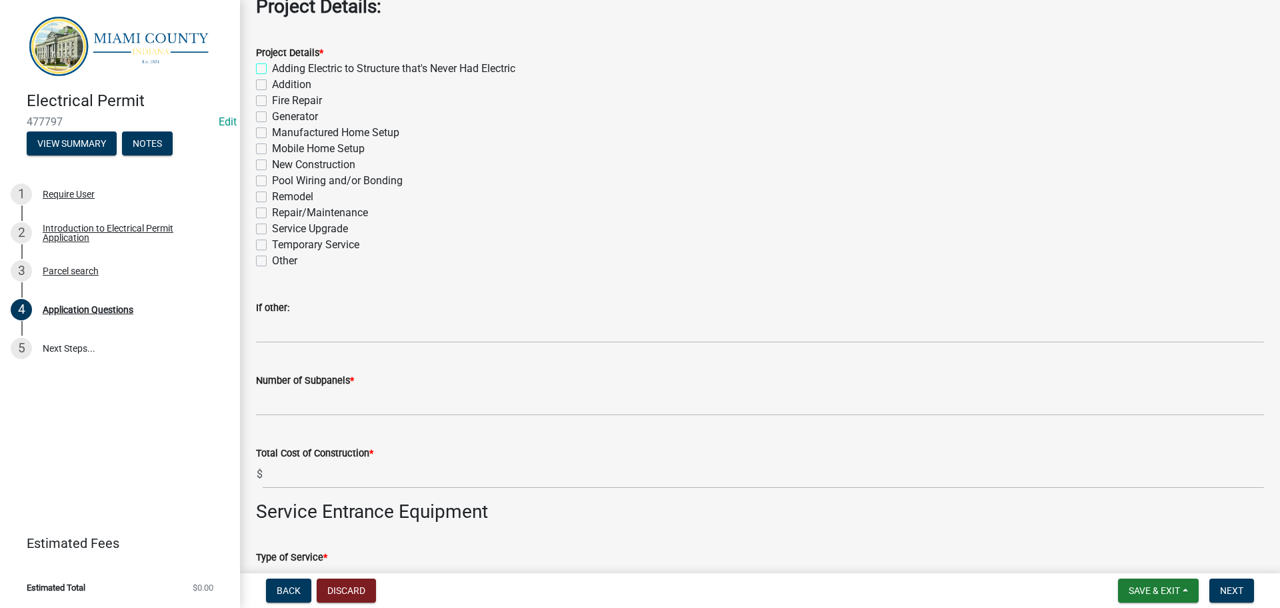
checkbox input "false"
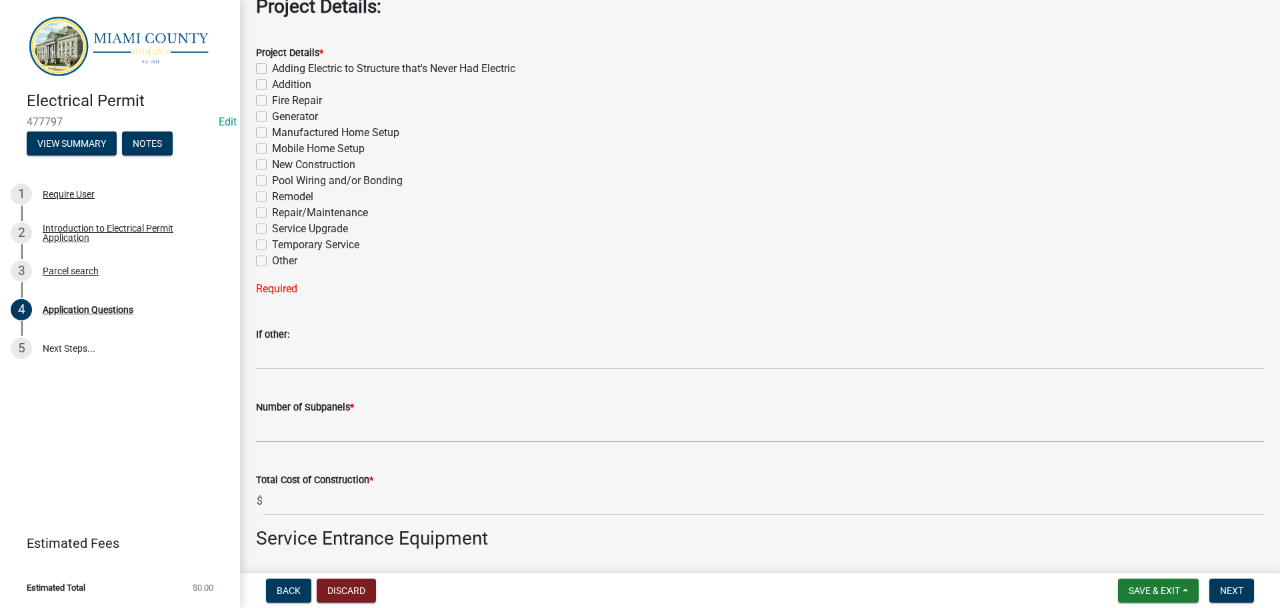
click at [272, 237] on label "Service Upgrade" at bounding box center [310, 229] width 76 height 16
click at [272, 229] on input "Service Upgrade" at bounding box center [276, 225] width 9 height 9
checkbox input "true"
checkbox input "false"
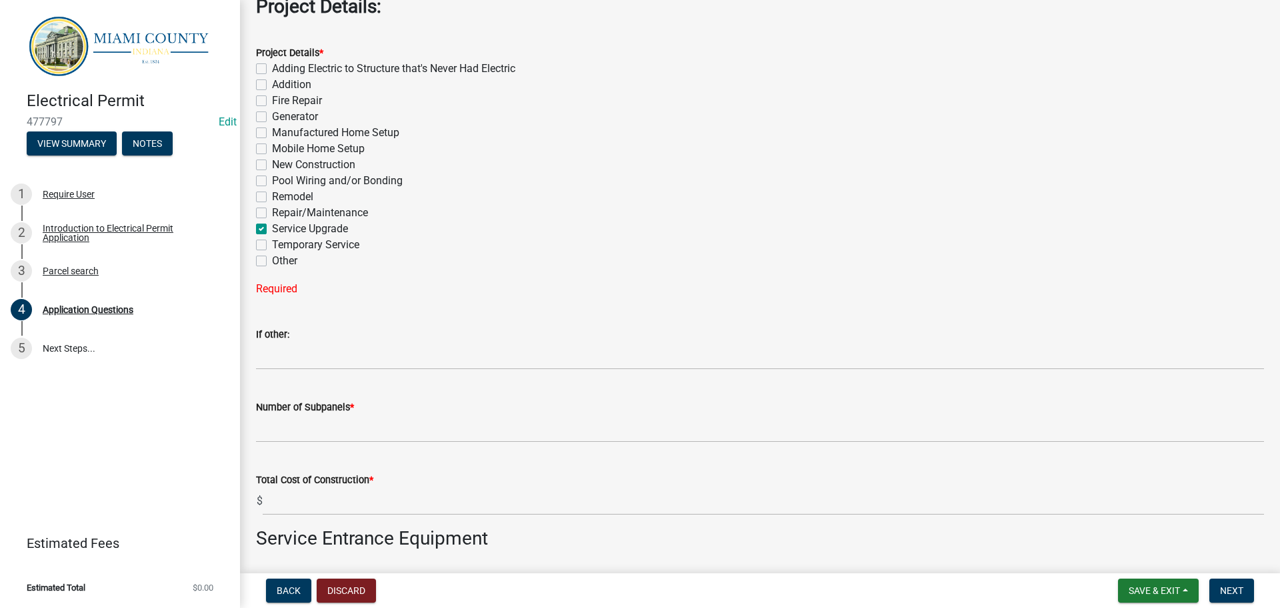
checkbox input "false"
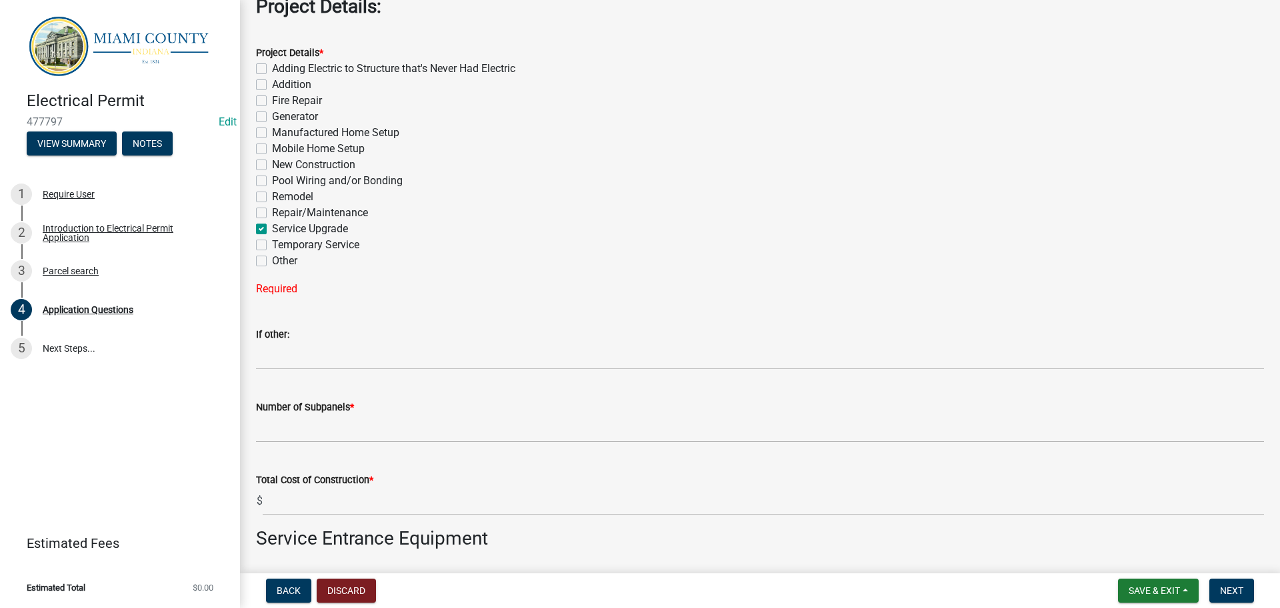
checkbox input "false"
checkbox input "true"
checkbox input "false"
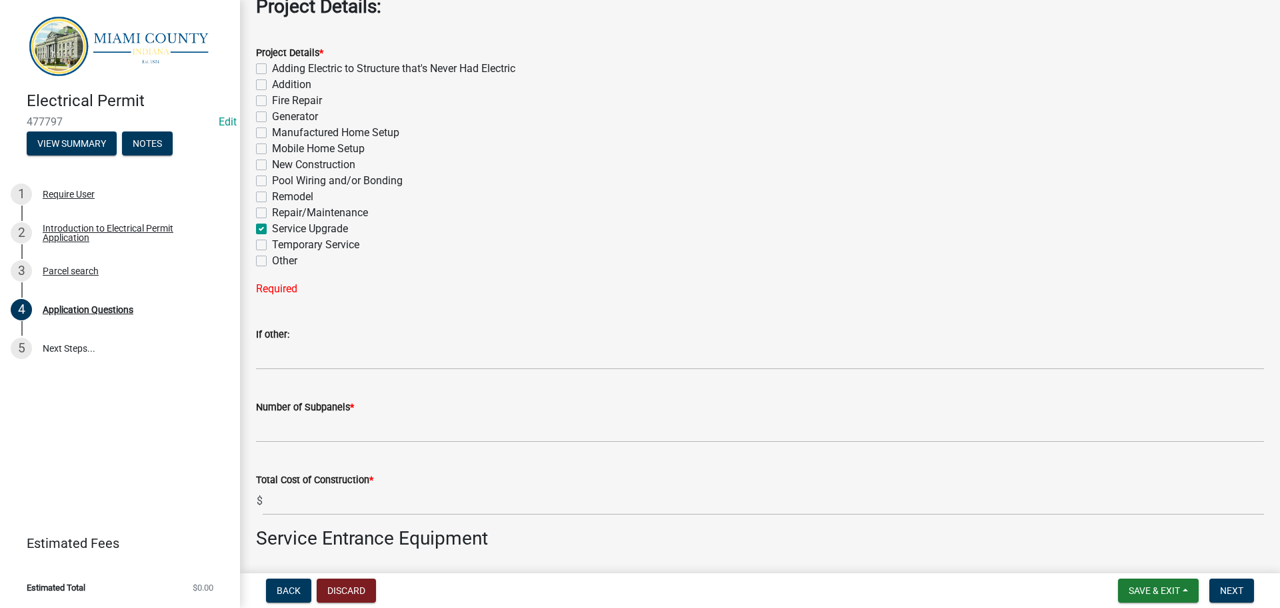
checkbox input "false"
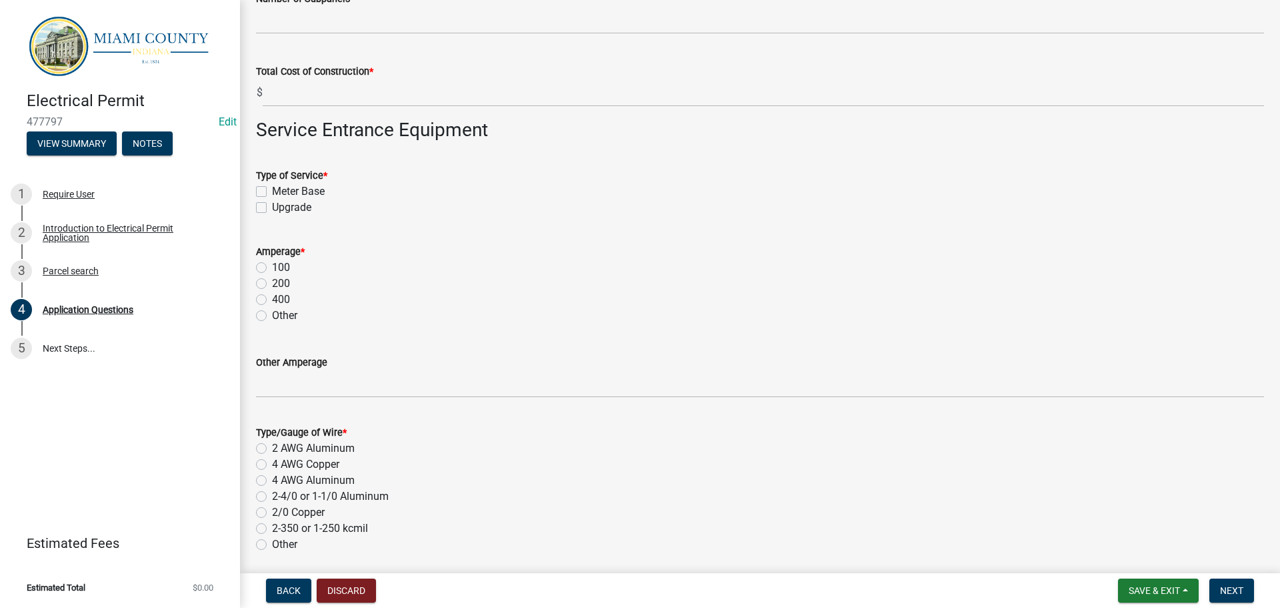
scroll to position [2001, 0]
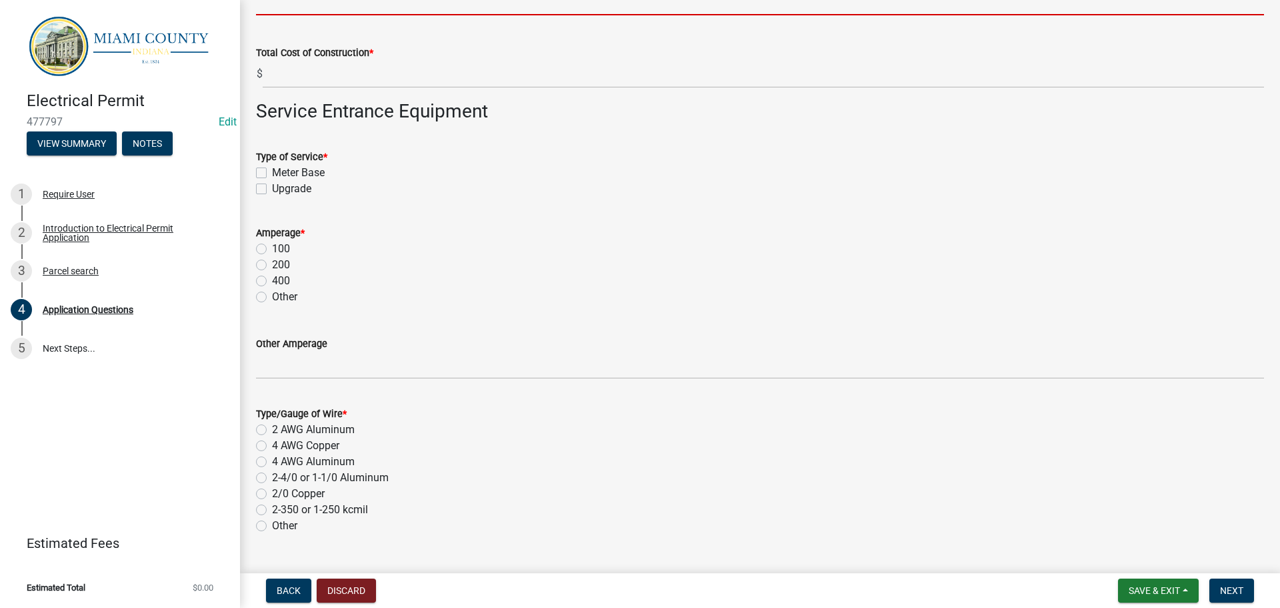
click at [405, 15] on input "Number of Subpanels *" at bounding box center [760, 1] width 1008 height 27
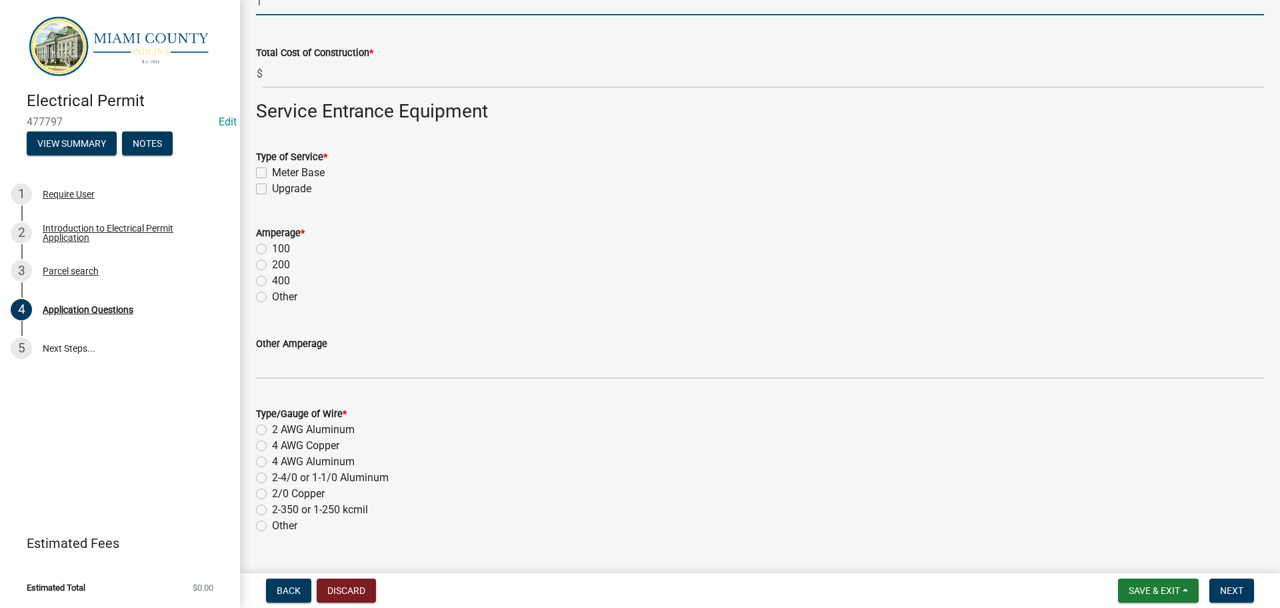
type input "1"
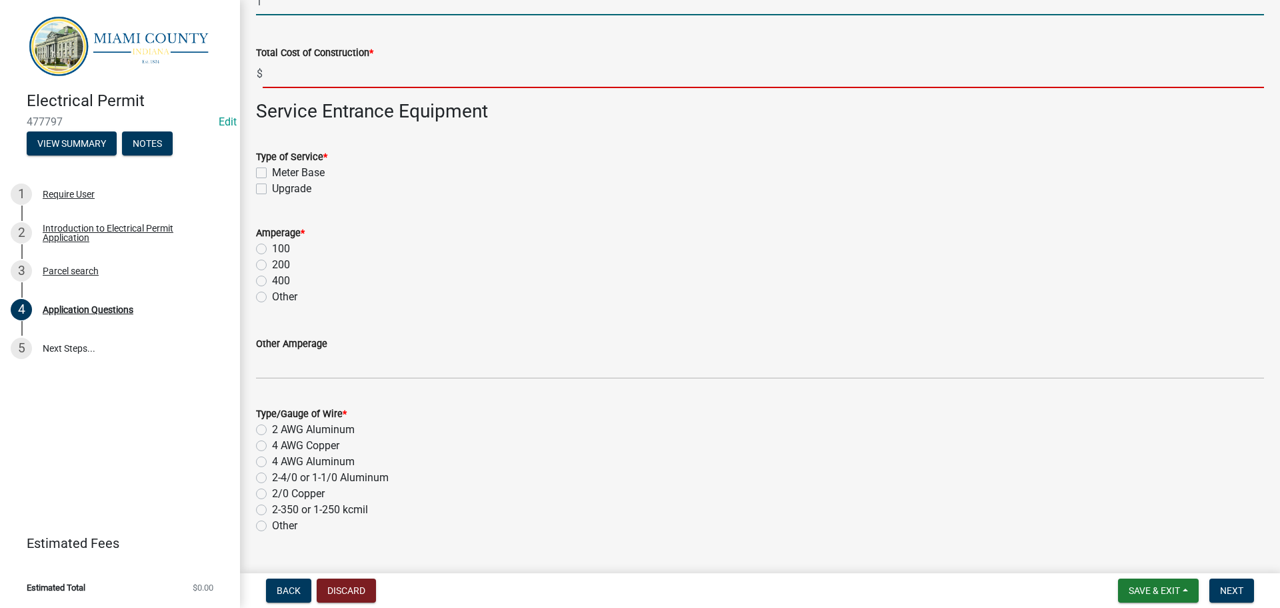
click at [300, 88] on input "text" at bounding box center [764, 74] width 1002 height 27
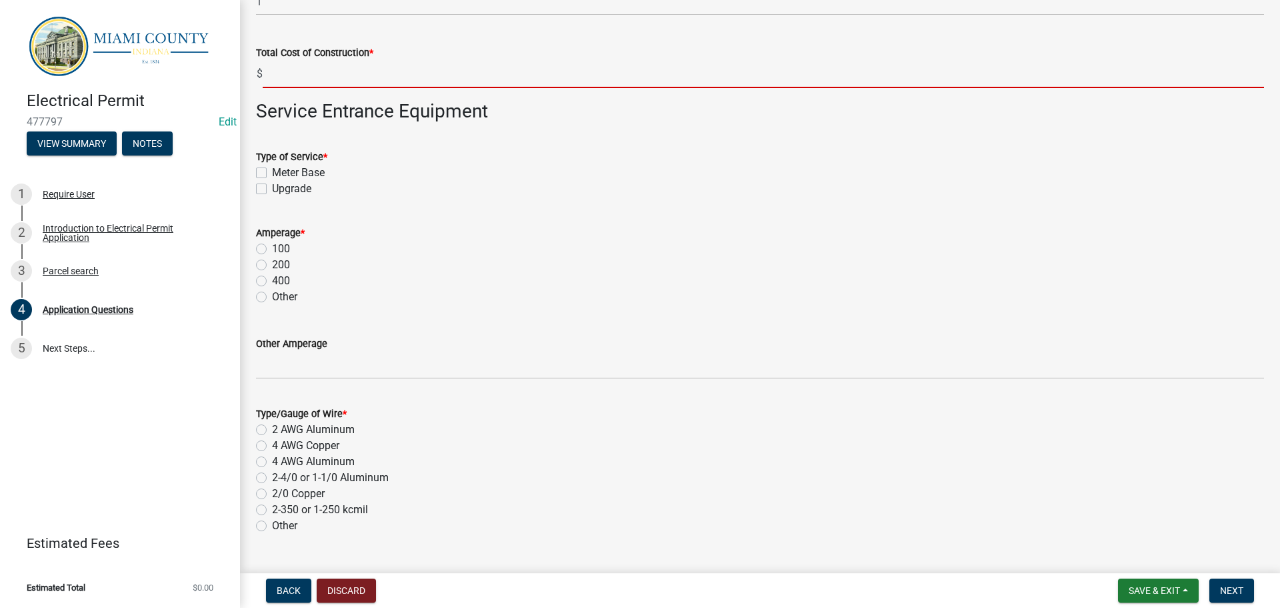
click at [322, 88] on input "text" at bounding box center [764, 74] width 1002 height 27
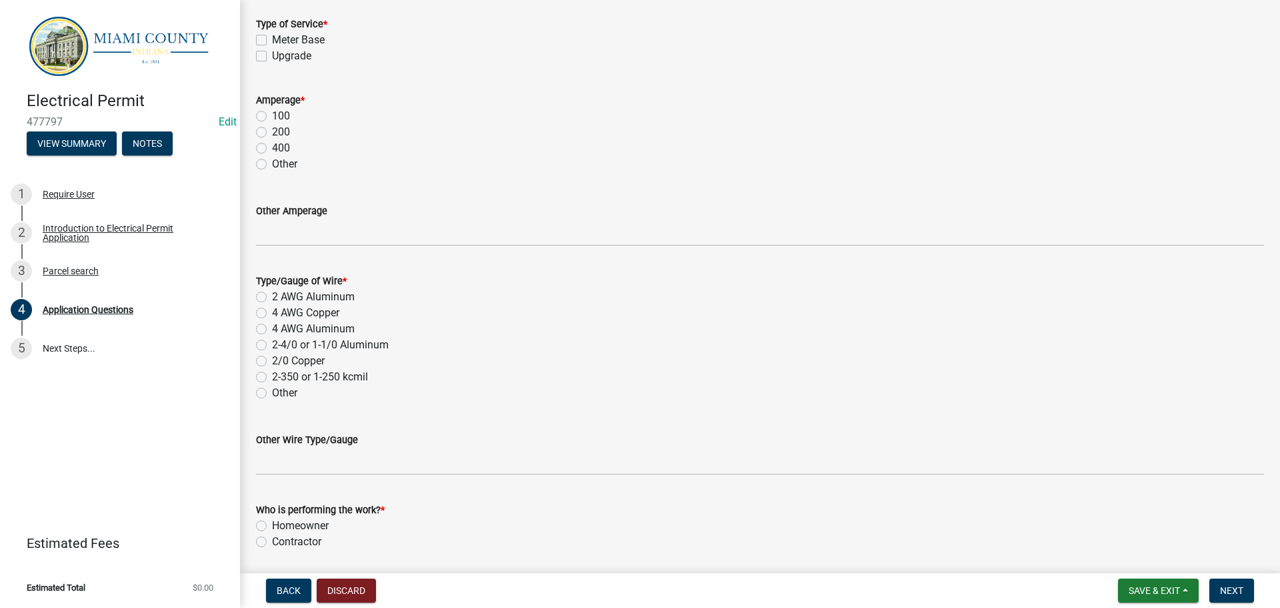
scroll to position [2134, 0]
type input "1000.00"
click at [272, 63] on label "Upgrade" at bounding box center [291, 55] width 39 height 16
click at [272, 56] on input "Upgrade" at bounding box center [276, 51] width 9 height 9
checkbox input "true"
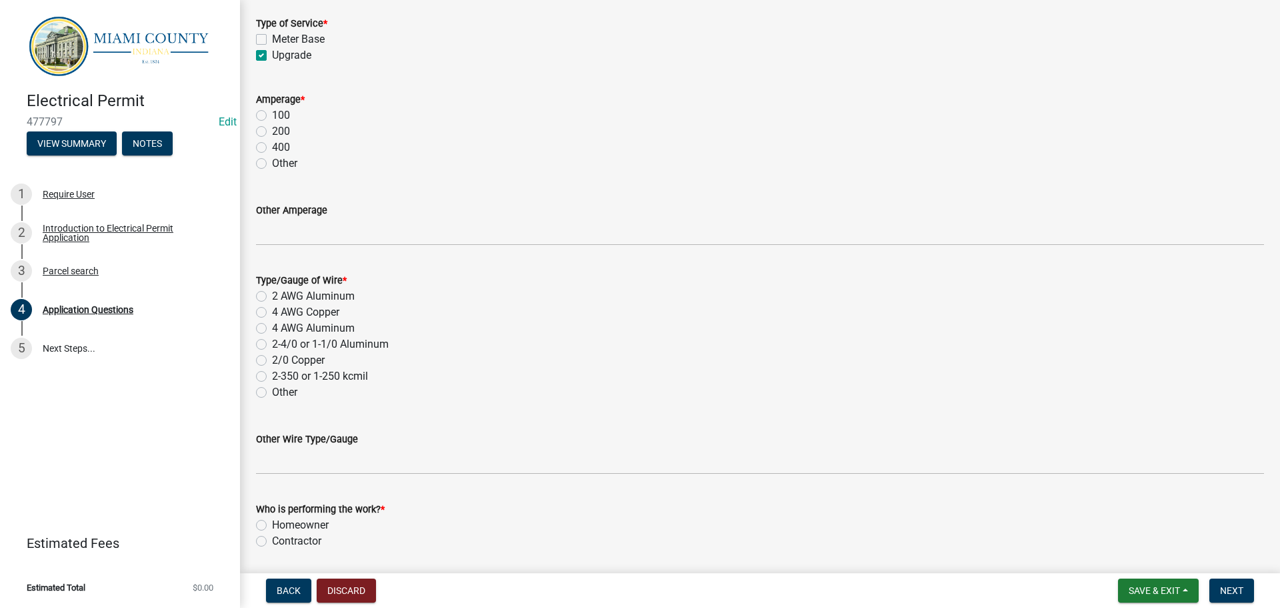
checkbox input "false"
checkbox input "true"
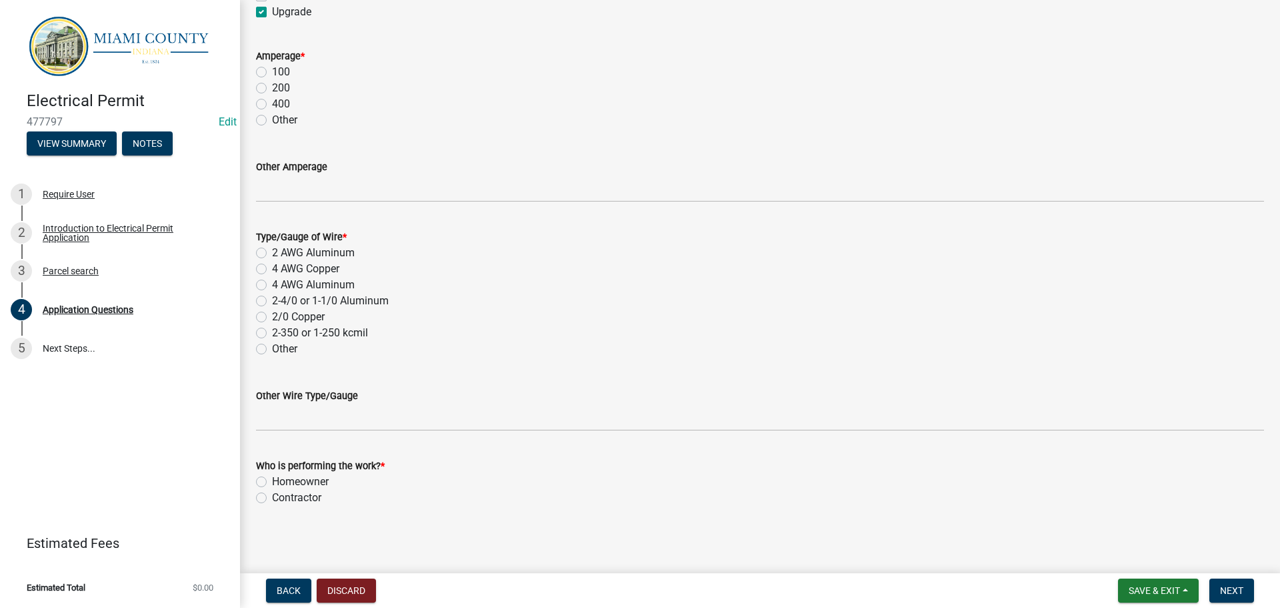
scroll to position [2201, 0]
click at [256, 126] on div "Amperage * 100 200 400 Other" at bounding box center [760, 78] width 1028 height 96
click at [272, 94] on label "200" at bounding box center [281, 86] width 18 height 16
click at [272, 87] on input "200" at bounding box center [276, 82] width 9 height 9
radio input "true"
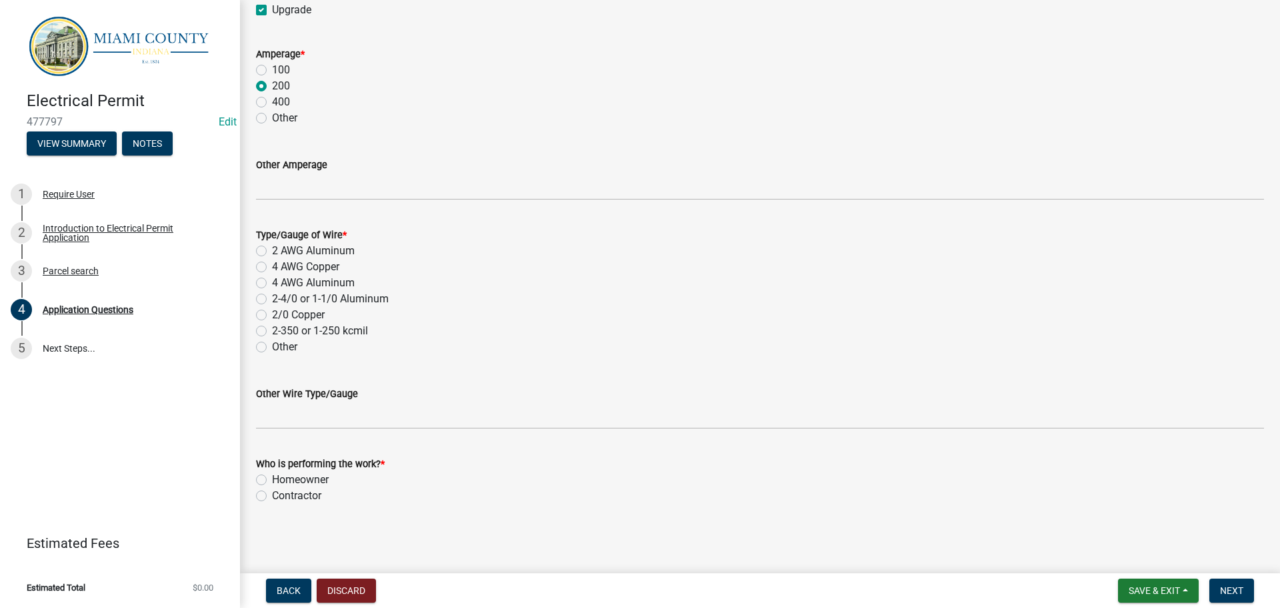
scroll to position [2401, 0]
click at [272, 259] on label "2 AWG Aluminum" at bounding box center [313, 251] width 83 height 16
click at [272, 251] on input "2 AWG Aluminum" at bounding box center [276, 247] width 9 height 9
radio input "true"
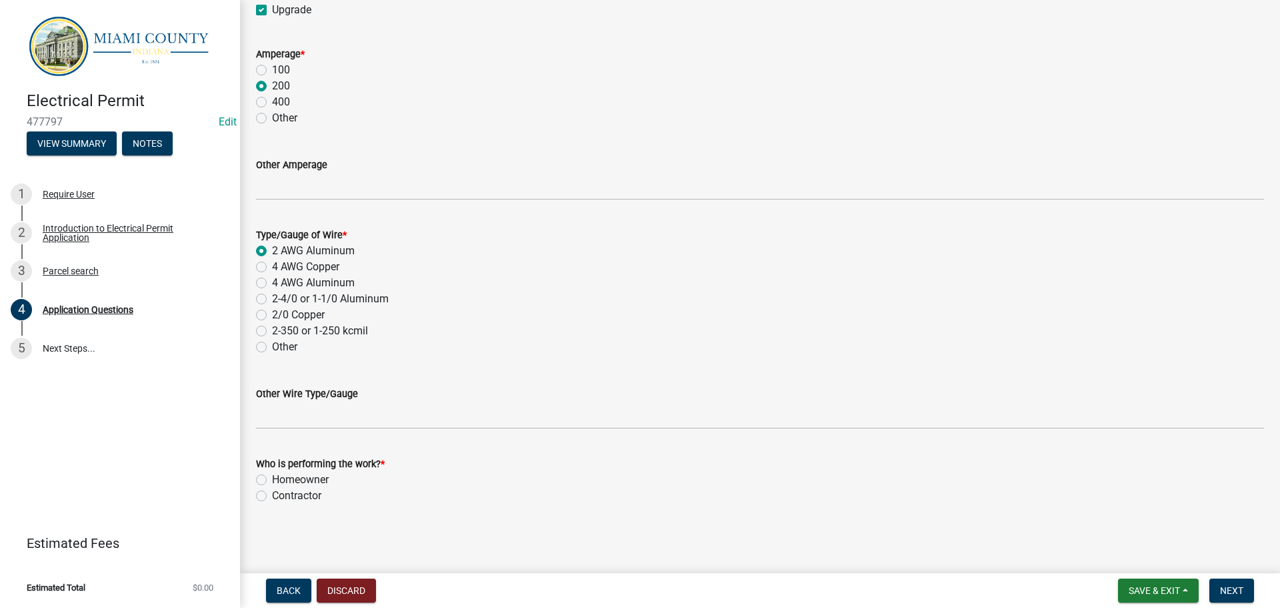
click at [272, 474] on label "Homeowner" at bounding box center [300, 480] width 57 height 16
click at [272, 474] on input "Homeowner" at bounding box center [276, 476] width 9 height 9
radio input "true"
click at [1228, 588] on span "Next" at bounding box center [1231, 590] width 23 height 11
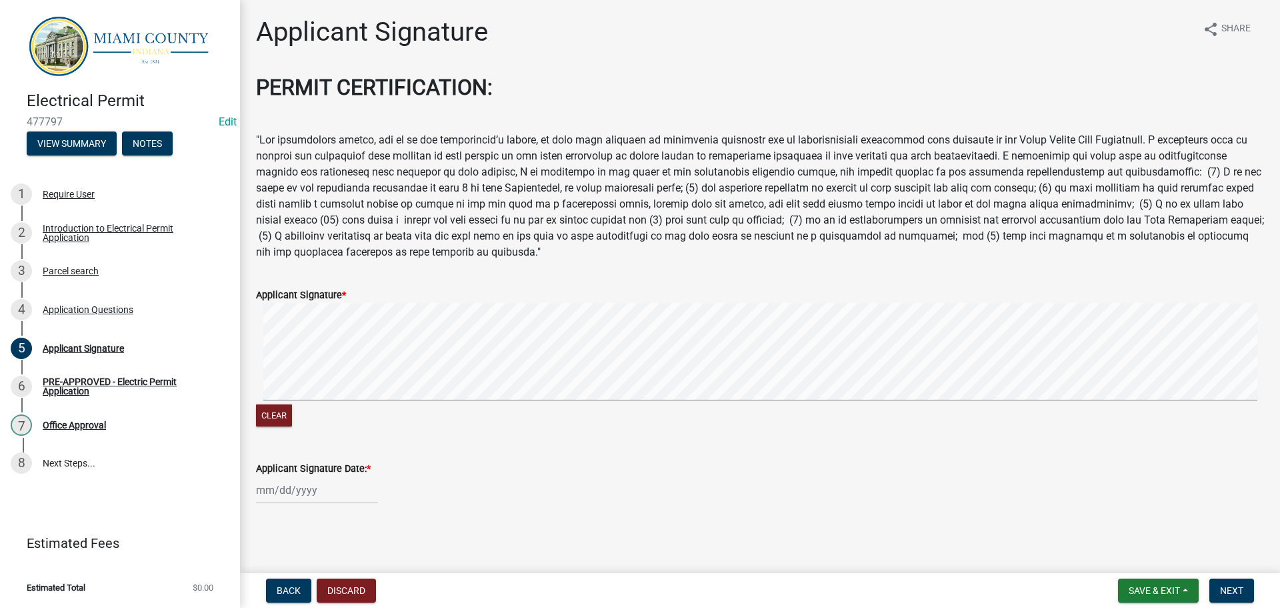
click at [321, 429] on div "Clear" at bounding box center [760, 366] width 1008 height 127
click at [313, 488] on div at bounding box center [317, 489] width 122 height 27
select select "9"
select select "2025"
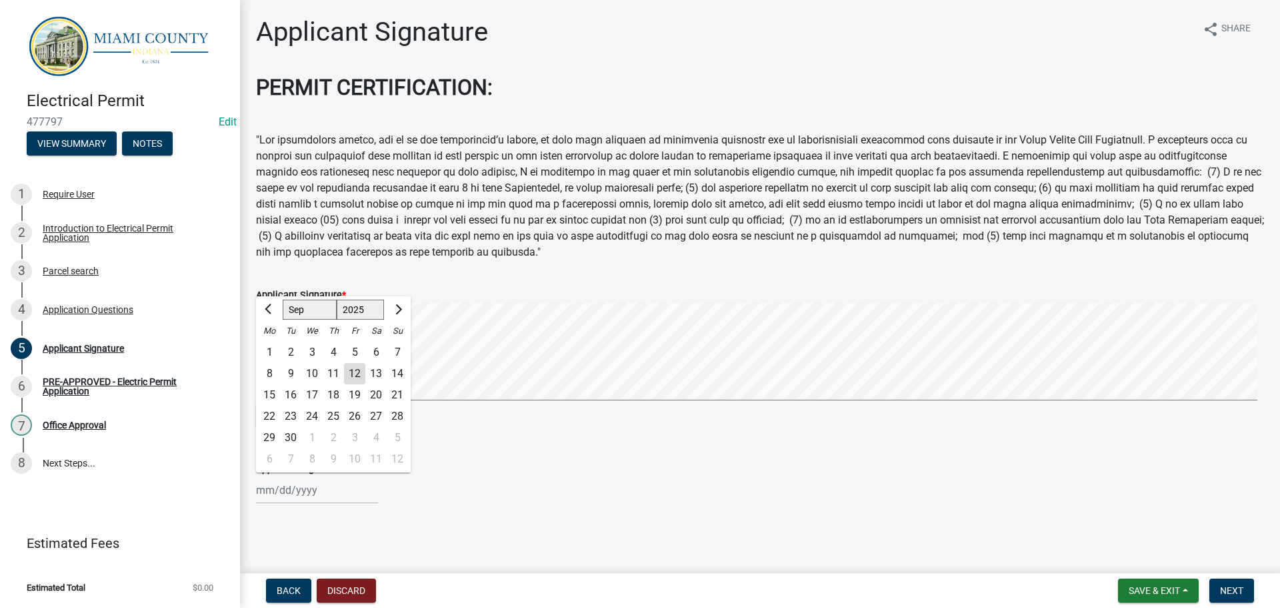
click at [365, 363] on div "12" at bounding box center [354, 373] width 21 height 21
type input "[DATE]"
click at [1253, 588] on form "Save & Exit Save Save & Exit Next" at bounding box center [1186, 590] width 147 height 24
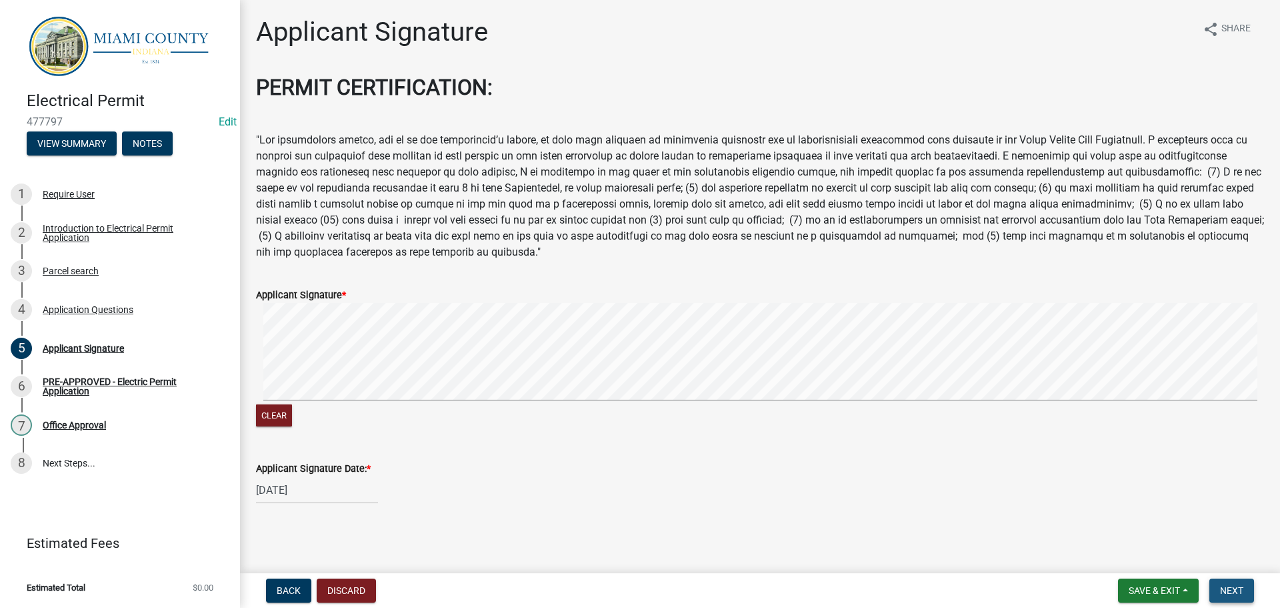
click at [1232, 587] on span "Next" at bounding box center [1231, 590] width 23 height 11
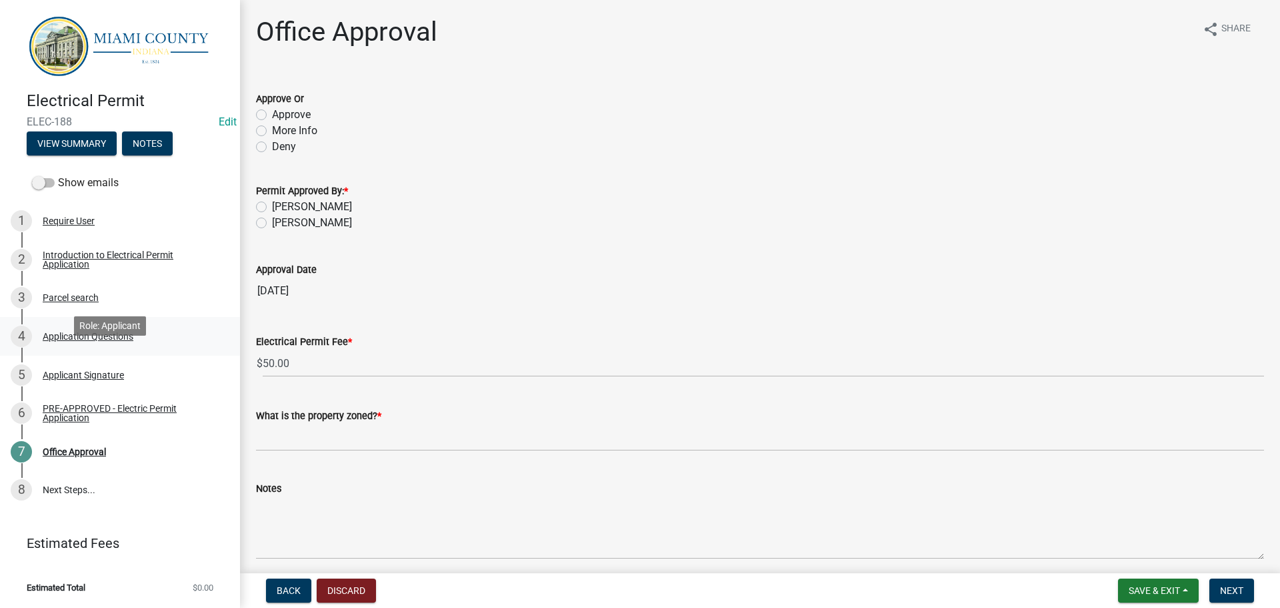
click at [129, 355] on link "4 Application Questions" at bounding box center [120, 336] width 240 height 39
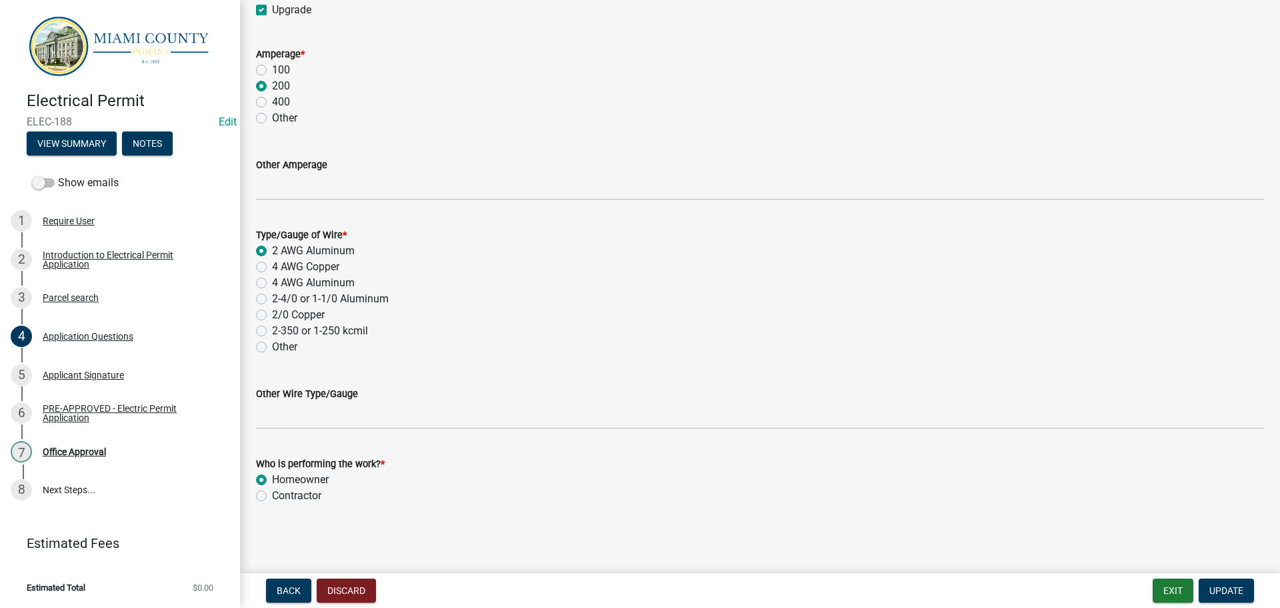
scroll to position [2468, 0]
click at [272, 323] on label "2/0 Copper" at bounding box center [298, 315] width 53 height 16
click at [272, 315] on input "2/0 Copper" at bounding box center [276, 311] width 9 height 9
radio input "true"
click at [1210, 585] on span "Update" at bounding box center [1227, 590] width 34 height 11
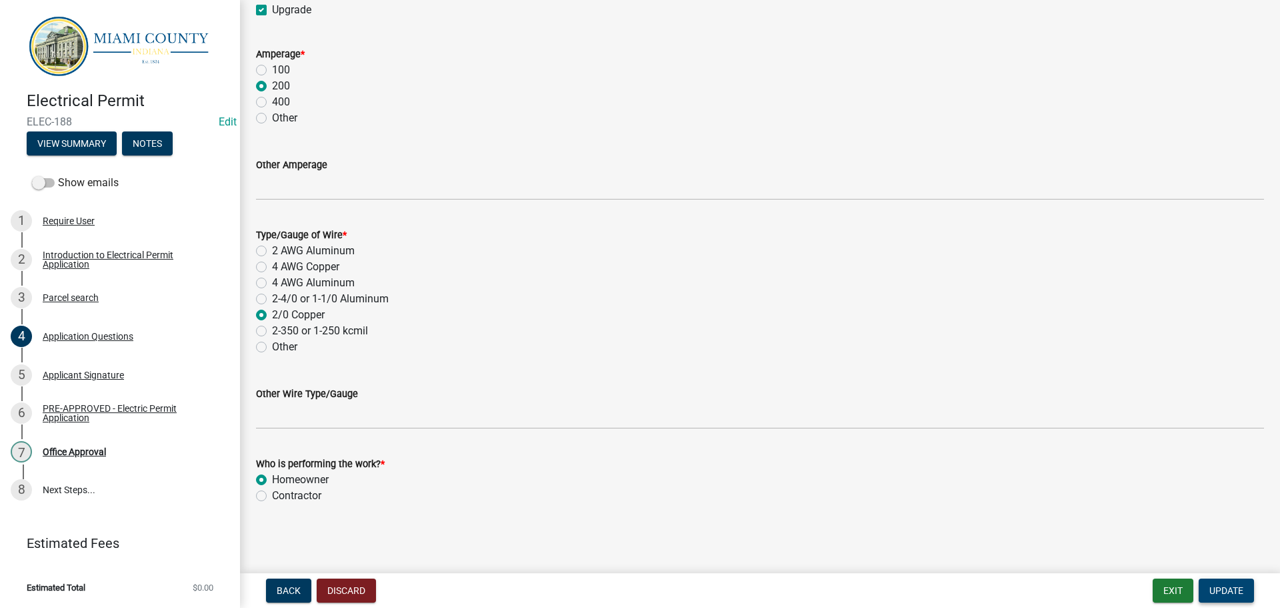
scroll to position [0, 0]
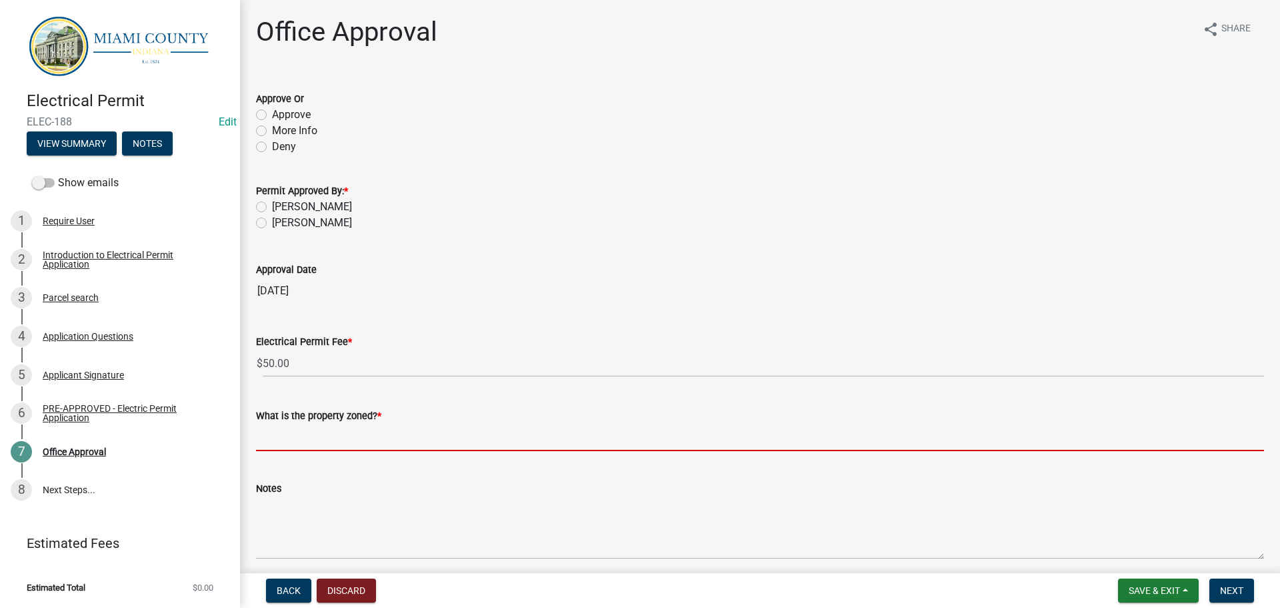
click at [431, 451] on input "What is the property zoned? *" at bounding box center [760, 436] width 1008 height 27
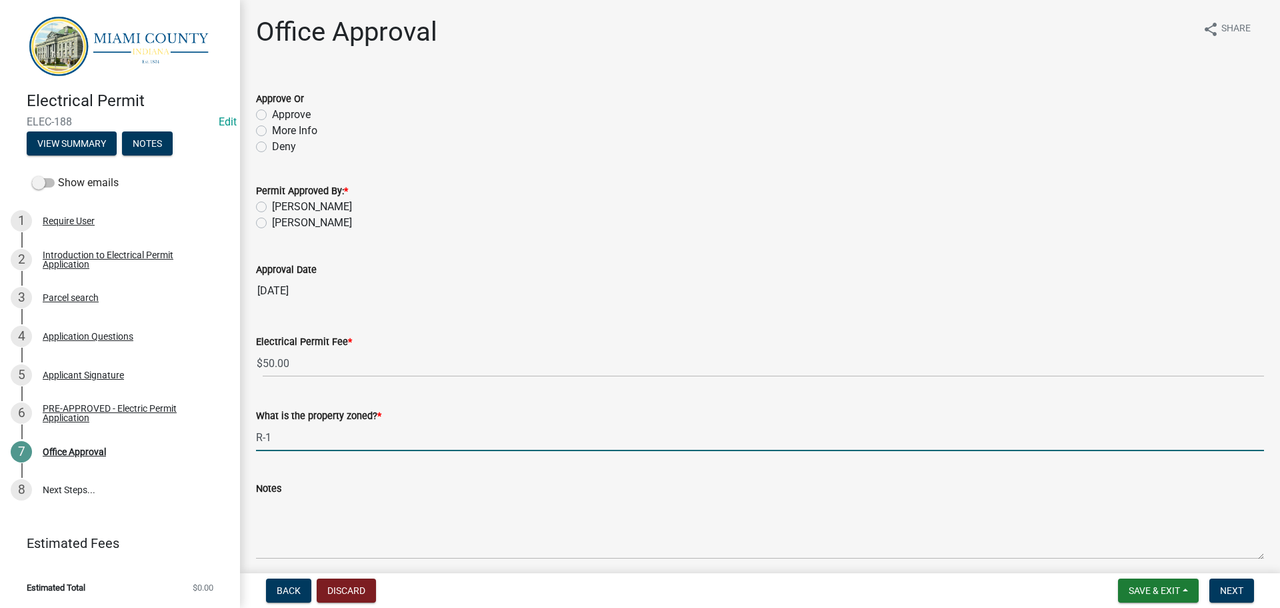
type input "R-1"
click at [272, 231] on label "[PERSON_NAME]" at bounding box center [312, 223] width 80 height 16
click at [272, 223] on input "[PERSON_NAME]" at bounding box center [276, 219] width 9 height 9
radio input "true"
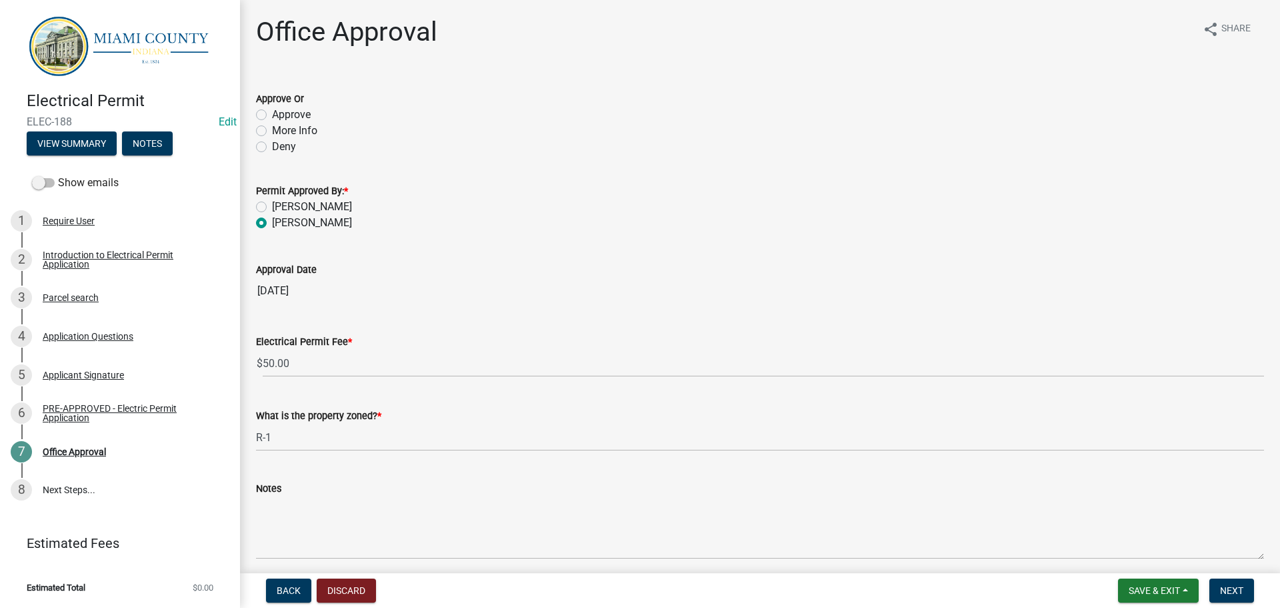
click at [272, 123] on label "Approve" at bounding box center [291, 115] width 39 height 16
click at [272, 115] on input "Approve" at bounding box center [276, 111] width 9 height 9
radio input "true"
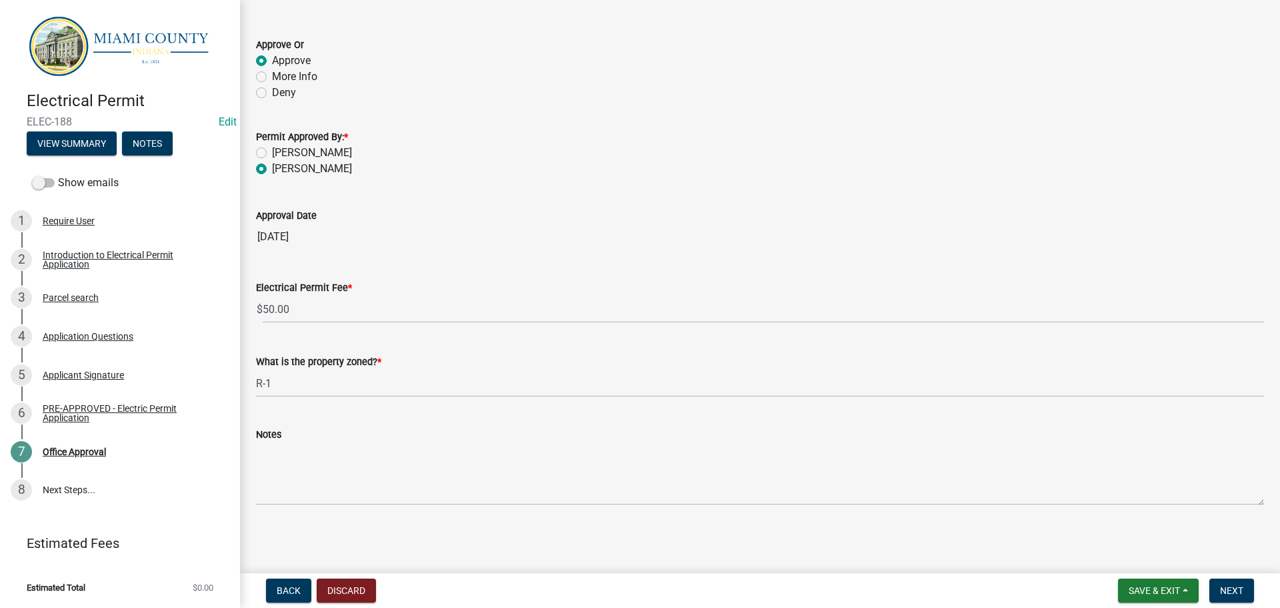
scroll to position [126, 0]
click at [1220, 585] on span "Next" at bounding box center [1231, 590] width 23 height 11
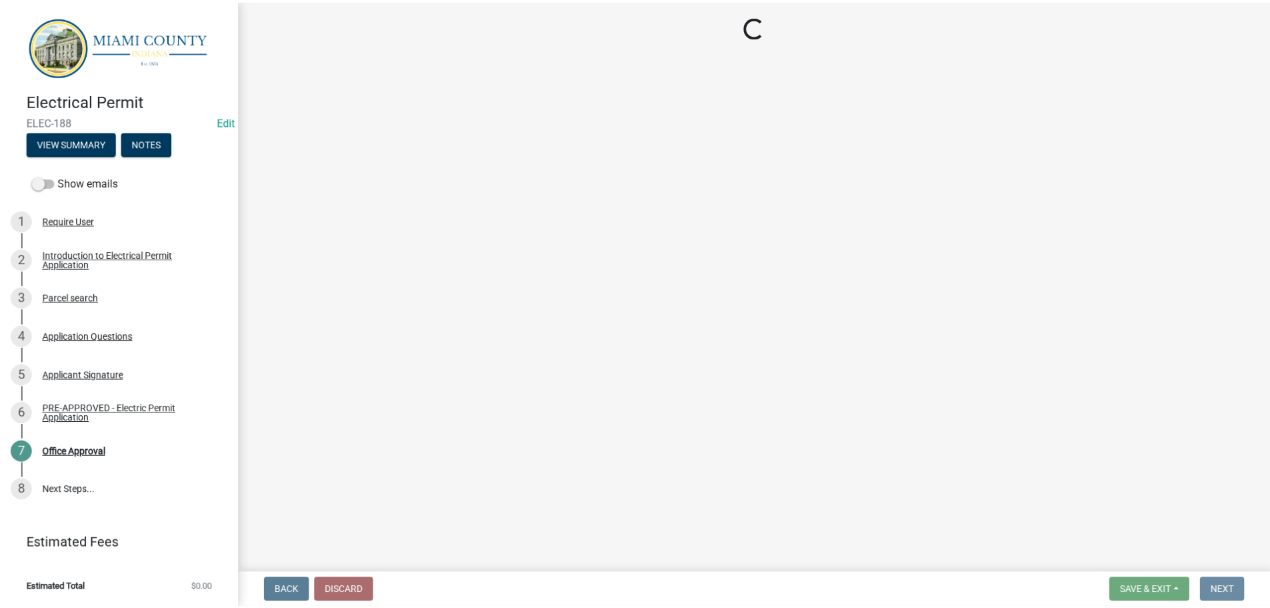
scroll to position [0, 0]
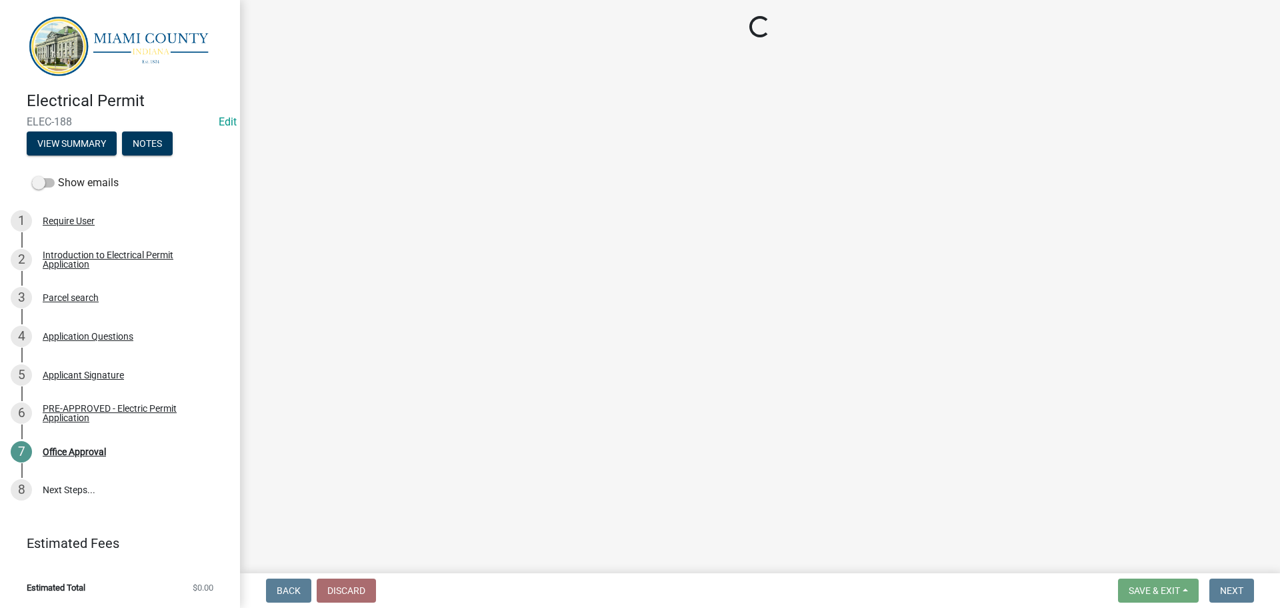
select select "3: 3"
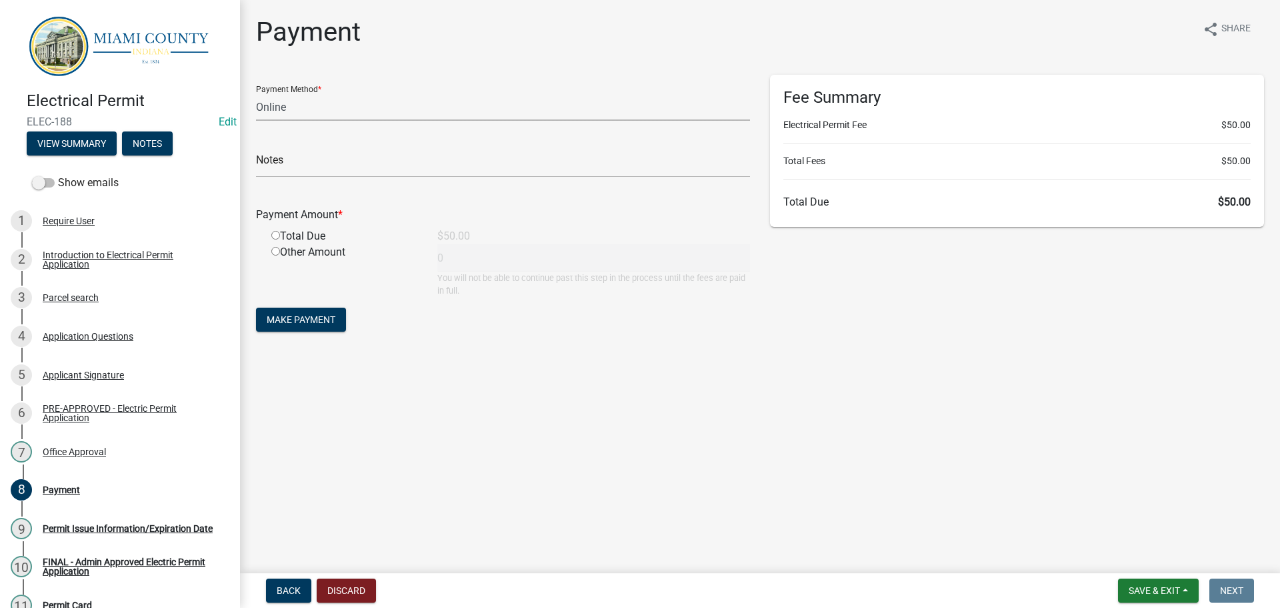
click at [326, 121] on select "Credit Card POS Check Cash Online" at bounding box center [503, 106] width 494 height 27
click at [323, 119] on select "Credit Card POS Check Cash Online" at bounding box center [503, 106] width 494 height 27
click at [1168, 592] on span "Save & Exit" at bounding box center [1154, 590] width 51 height 11
click at [1112, 556] on button "Save & Exit" at bounding box center [1145, 552] width 107 height 32
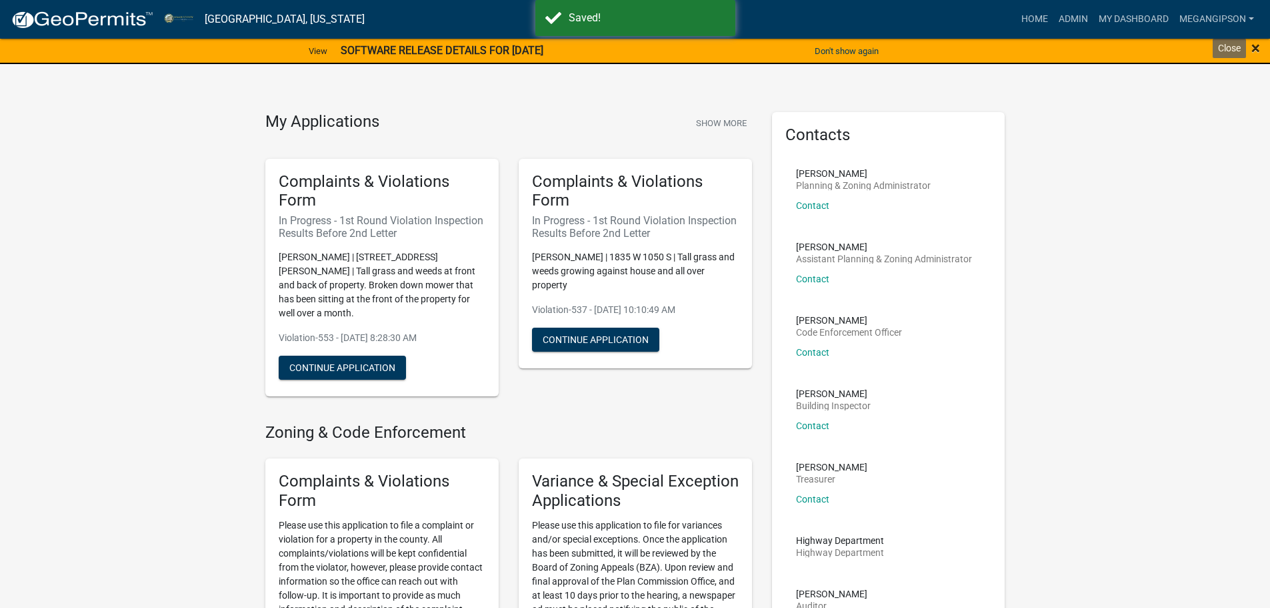
click at [1255, 45] on span "×" at bounding box center [1256, 48] width 9 height 19
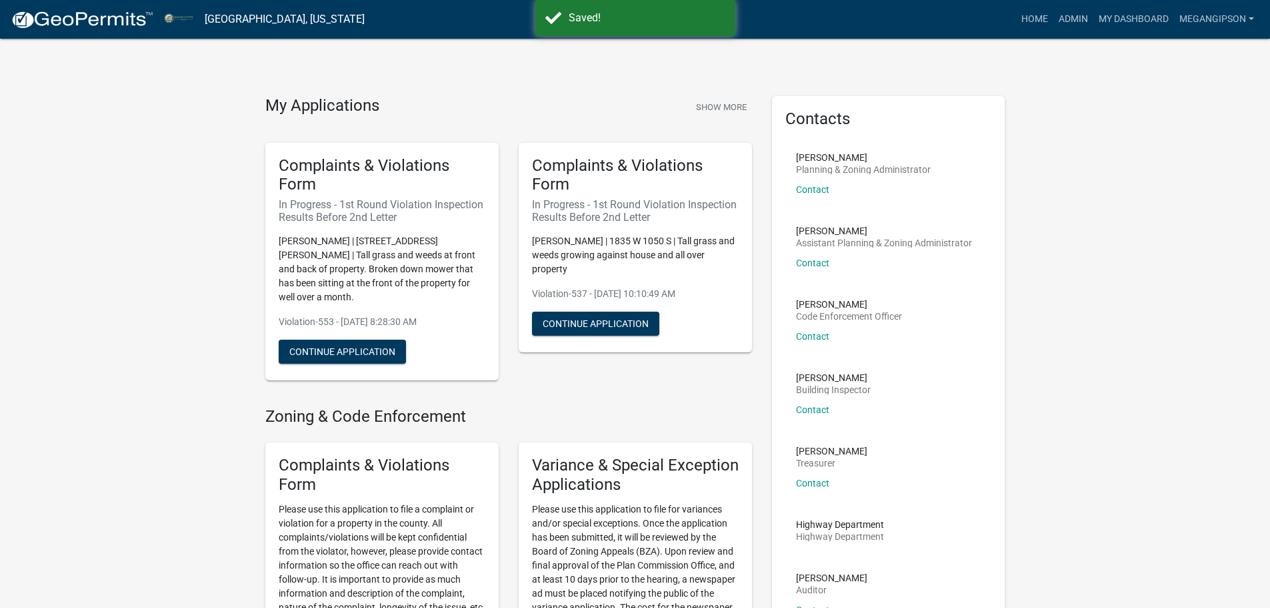
click at [1112, 21] on link "My Dashboard" at bounding box center [1134, 19] width 81 height 25
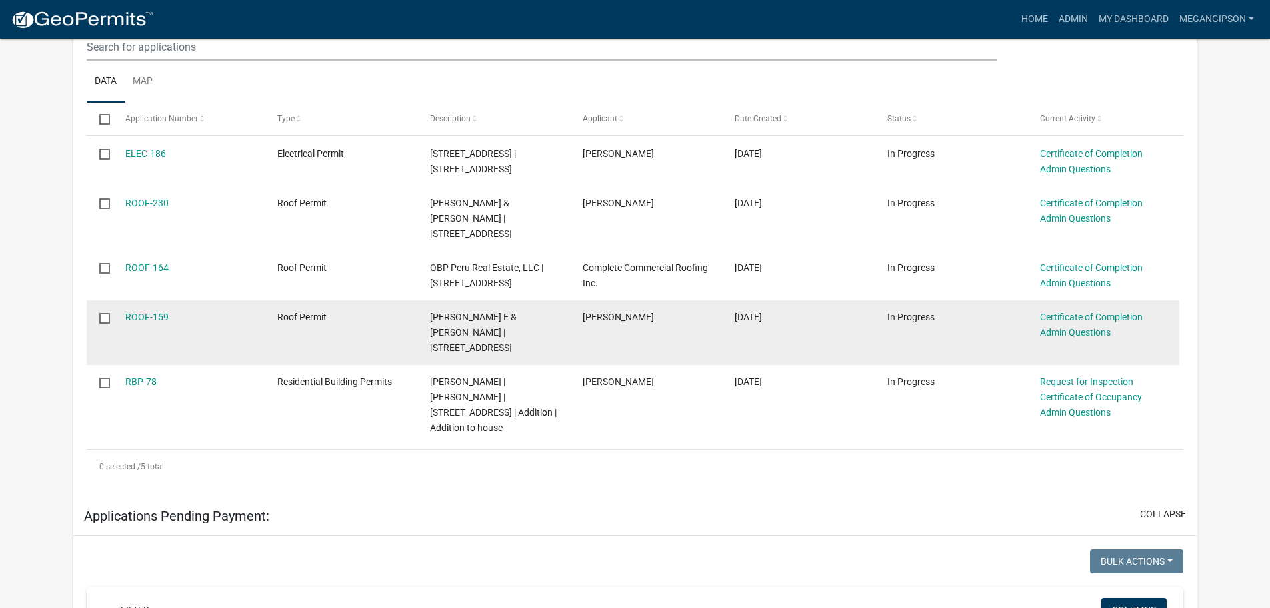
scroll to position [267, 0]
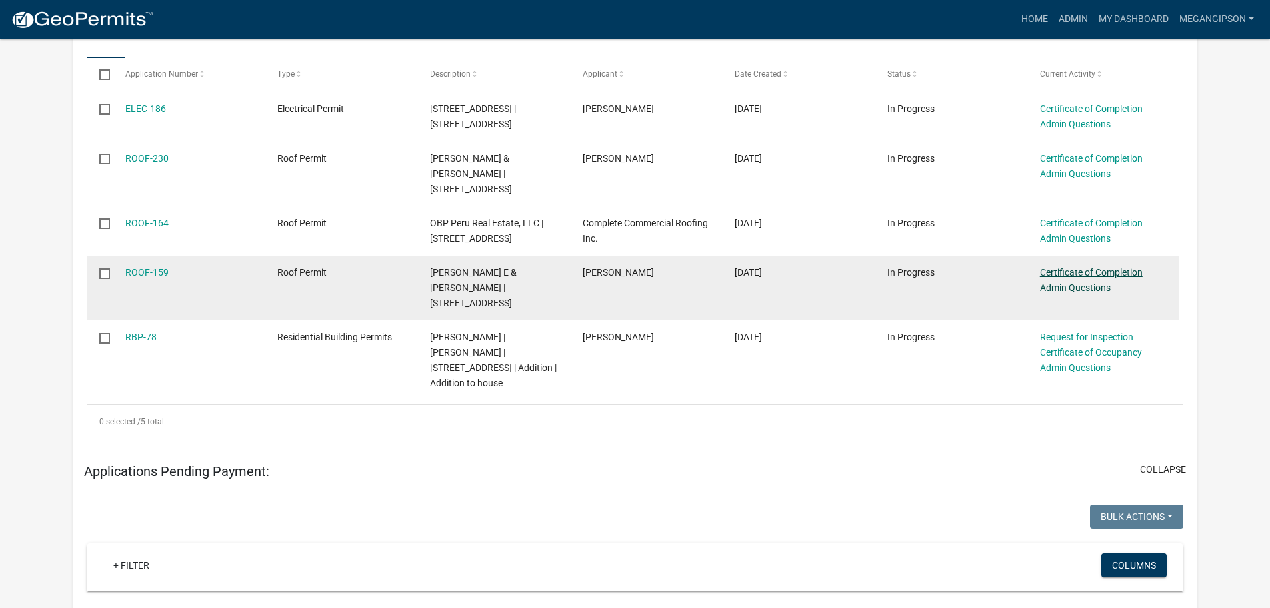
click at [1068, 293] on link "Certificate of Completion Admin Questions" at bounding box center [1091, 280] width 103 height 26
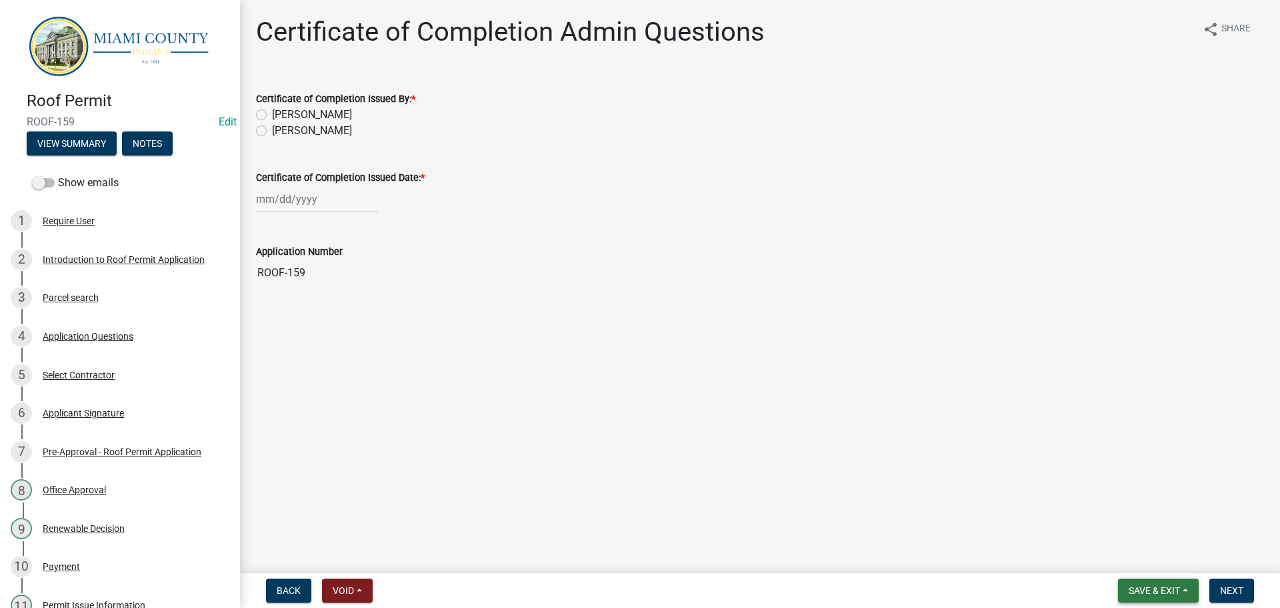
click at [1158, 578] on button "Save & Exit" at bounding box center [1158, 590] width 81 height 24
click at [1115, 566] on button "Save & Exit" at bounding box center [1145, 552] width 107 height 32
